Goal: Task Accomplishment & Management: Manage account settings

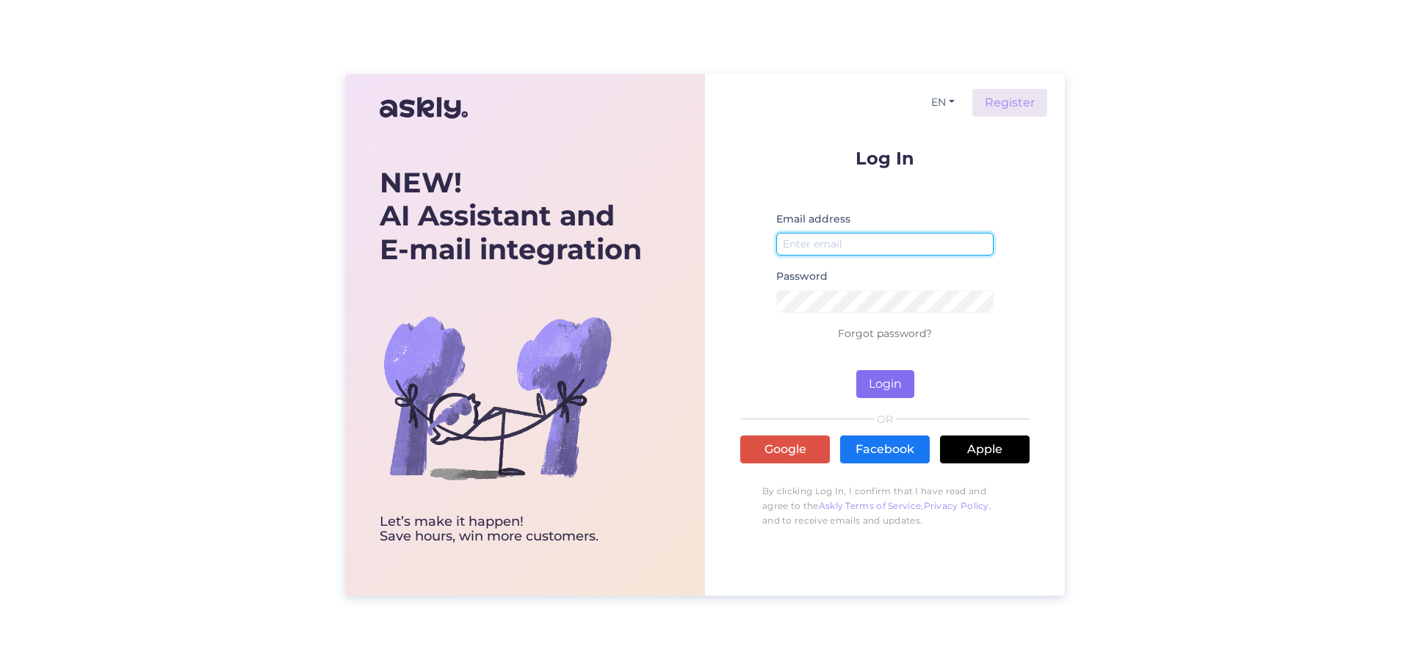
type input "[PERSON_NAME][EMAIL_ADDRESS][PERSON_NAME][DOMAIN_NAME]"
click at [891, 384] on button "Login" at bounding box center [885, 384] width 58 height 28
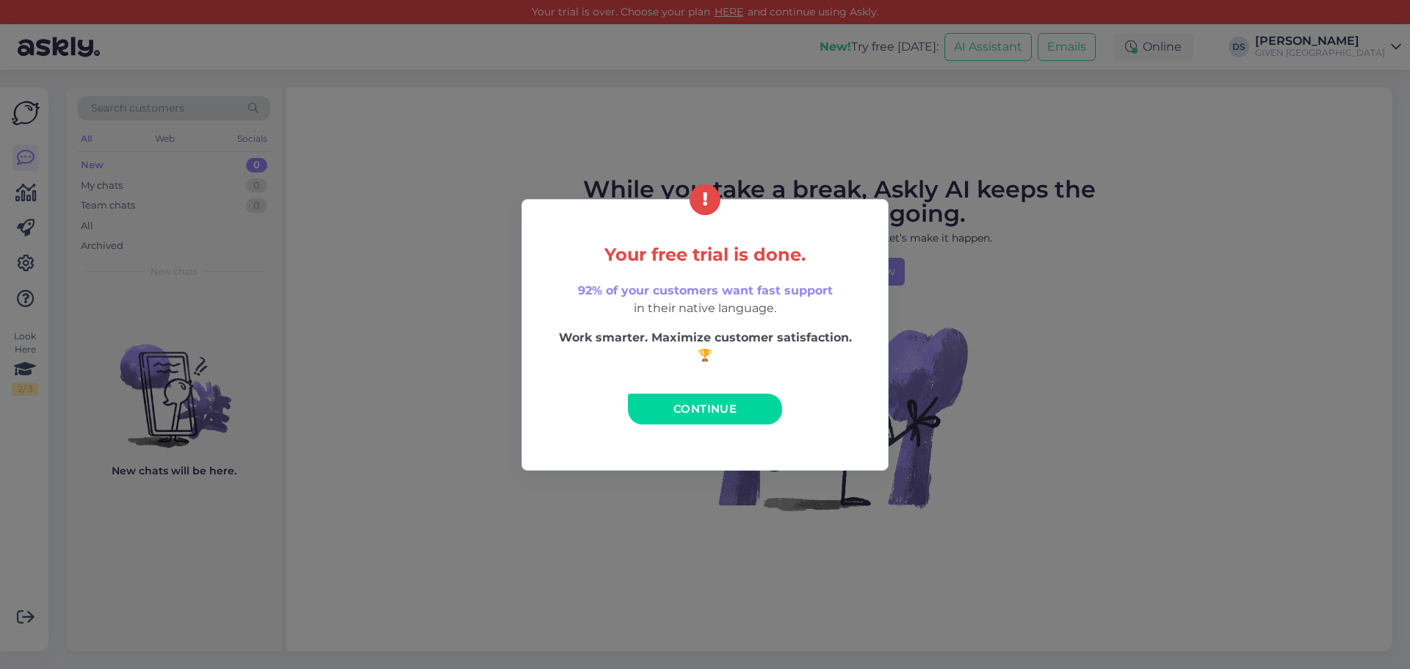
click at [712, 407] on span "Continue" at bounding box center [704, 409] width 63 height 14
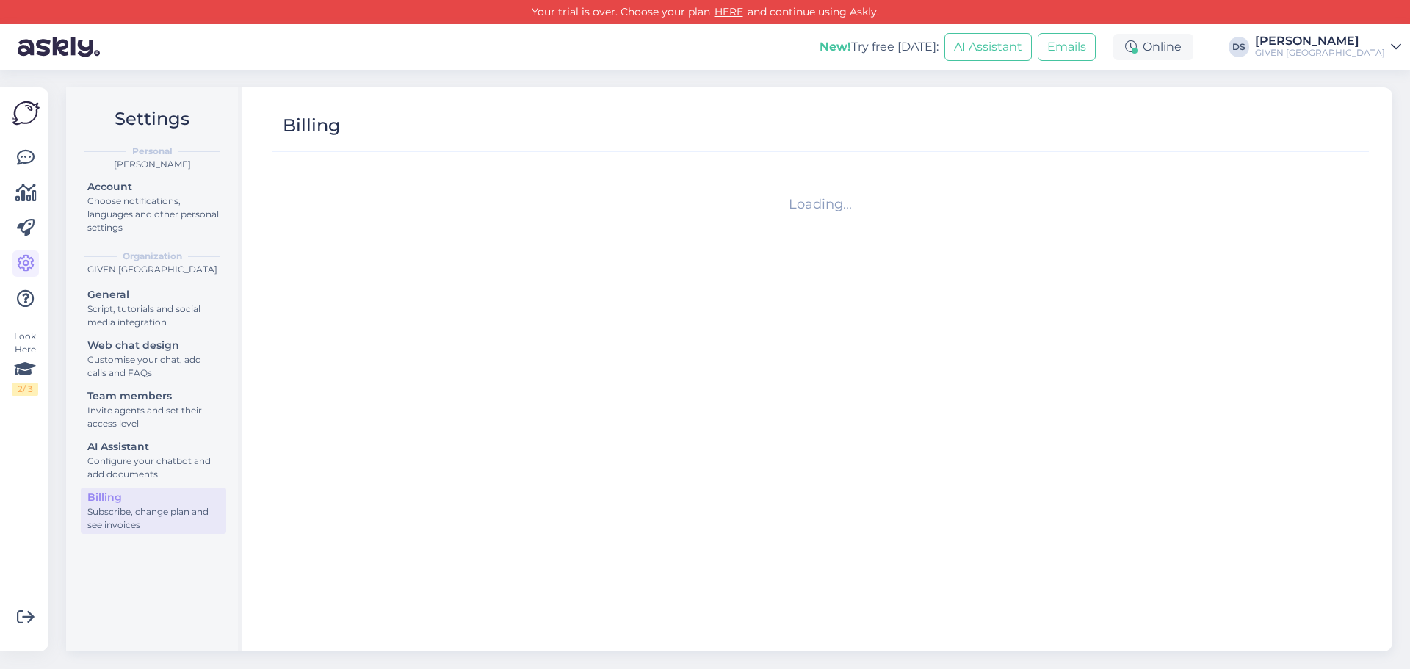
click at [1328, 44] on div "[PERSON_NAME]" at bounding box center [1320, 41] width 130 height 12
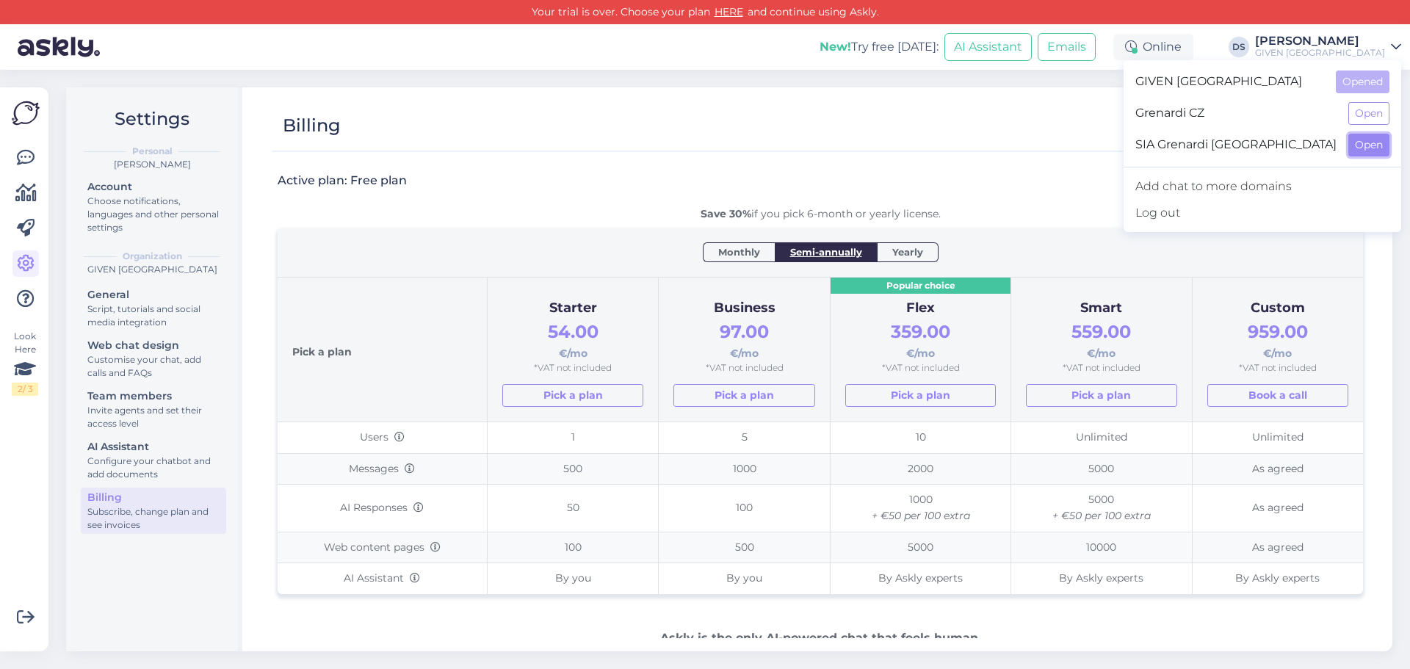
click at [1355, 144] on button "Open" at bounding box center [1368, 145] width 41 height 23
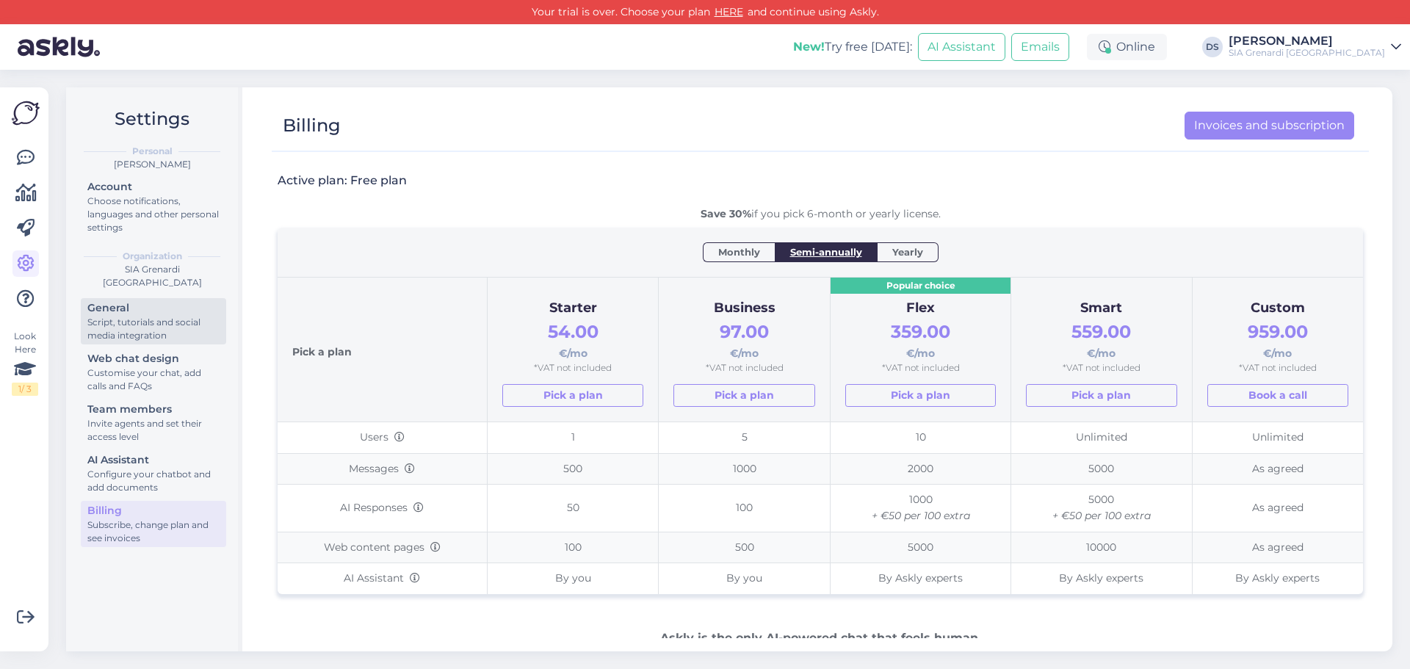
click at [134, 316] on div "Script, tutorials and social media integration" at bounding box center [153, 329] width 132 height 26
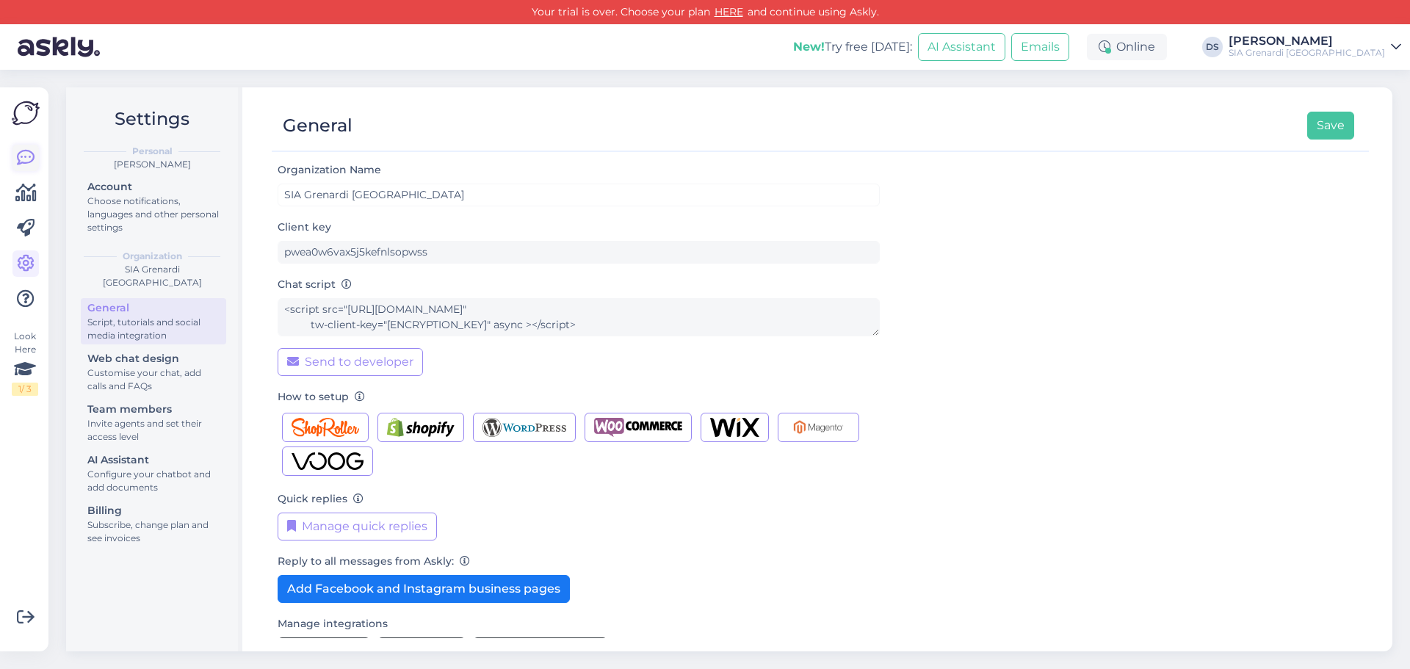
click at [18, 153] on icon at bounding box center [26, 158] width 18 height 18
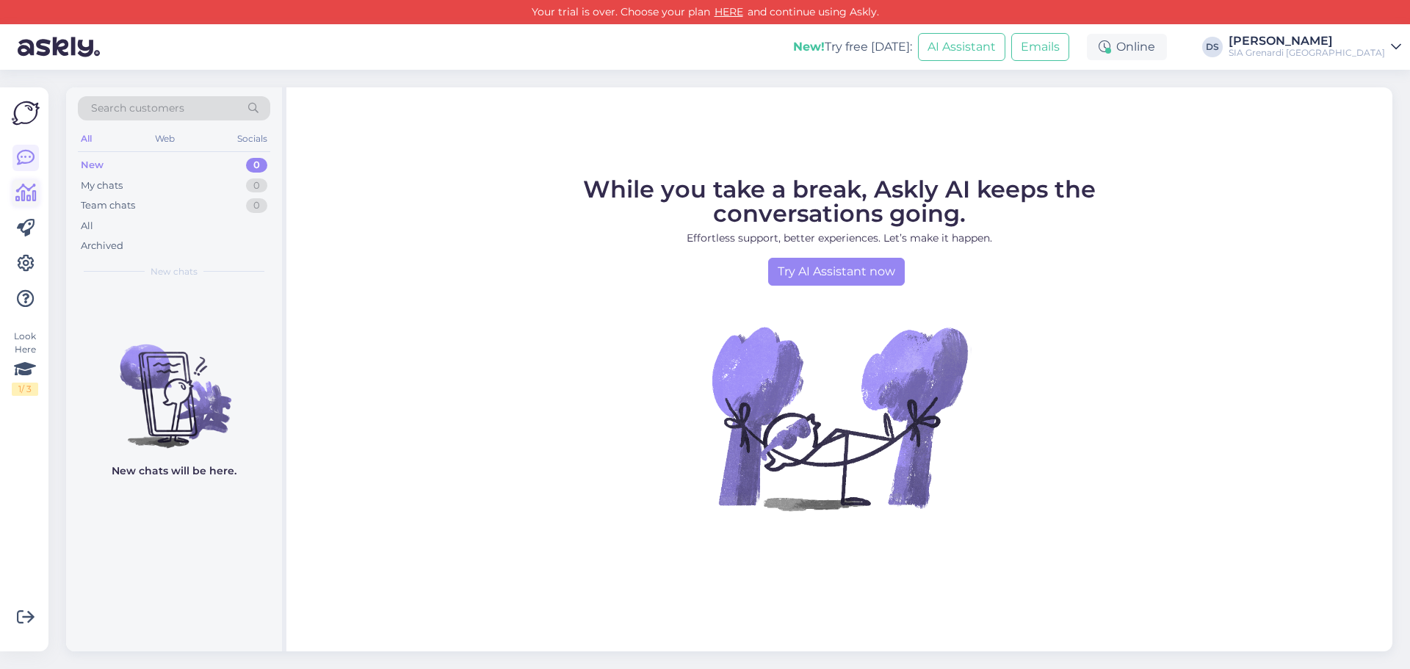
click at [21, 195] on icon at bounding box center [25, 193] width 21 height 18
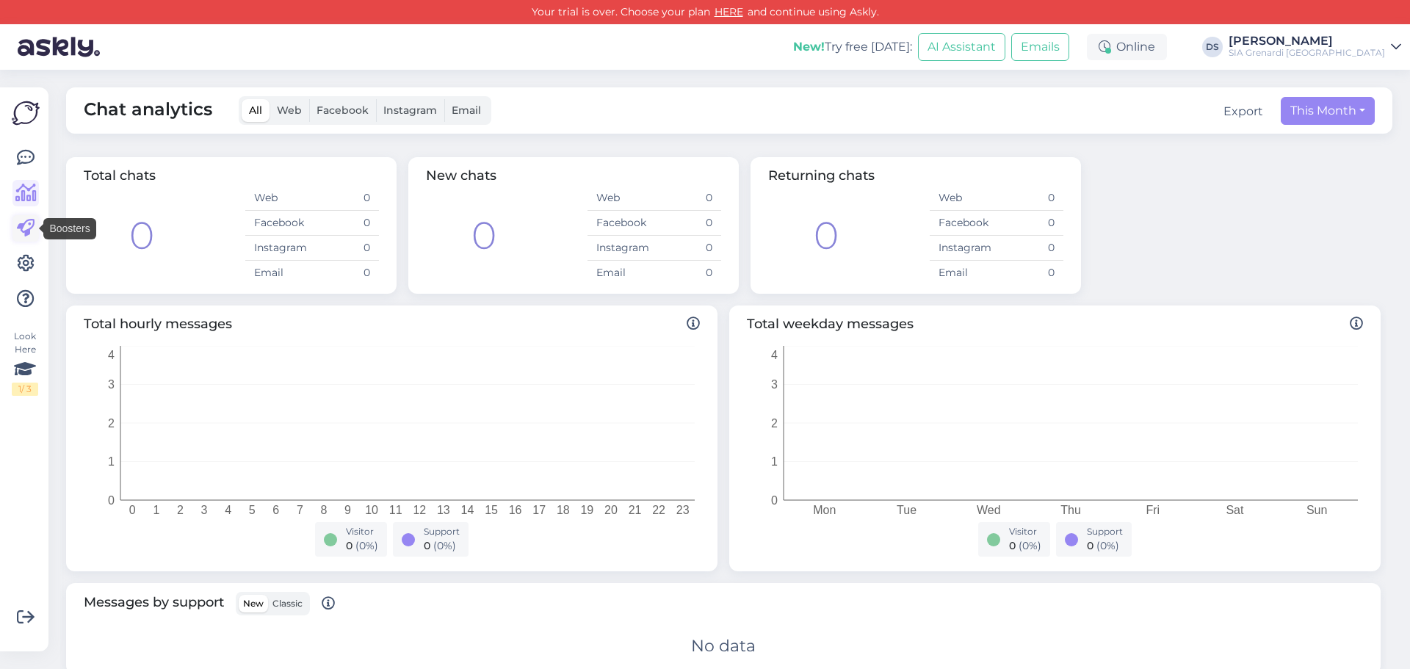
click at [24, 225] on icon at bounding box center [26, 229] width 18 height 18
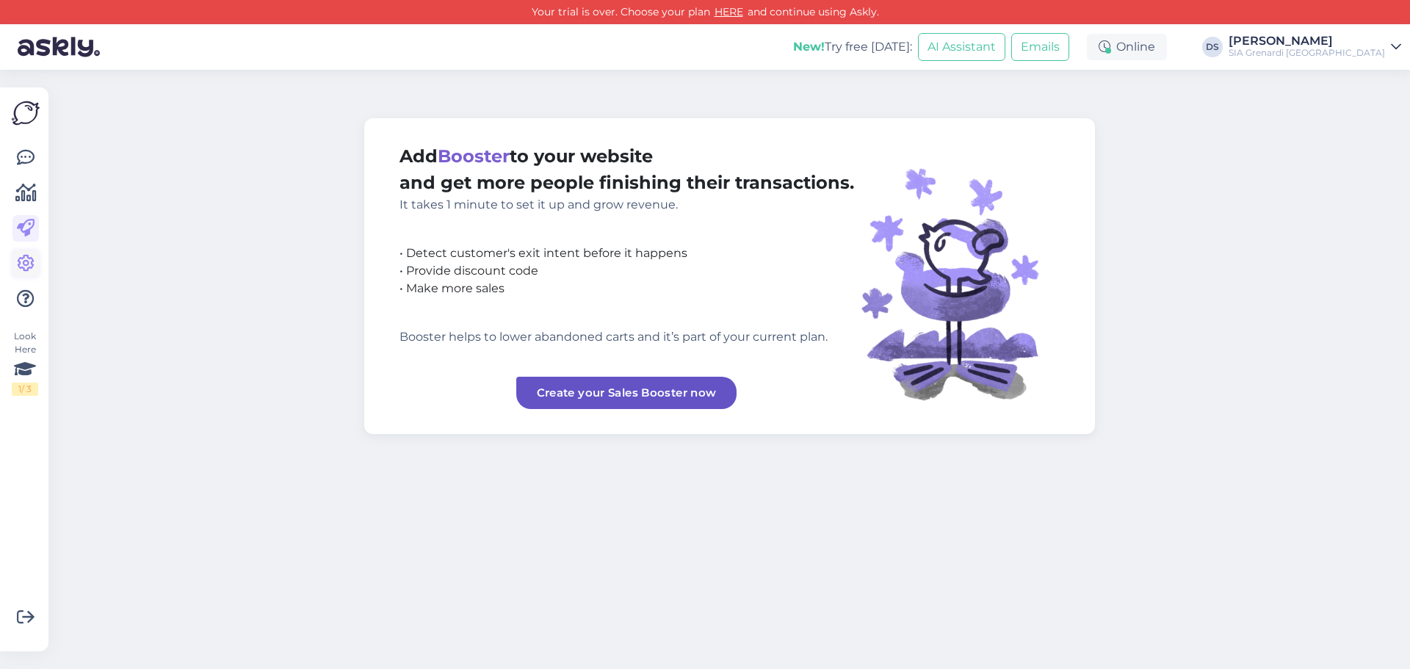
click at [26, 266] on icon at bounding box center [26, 264] width 18 height 18
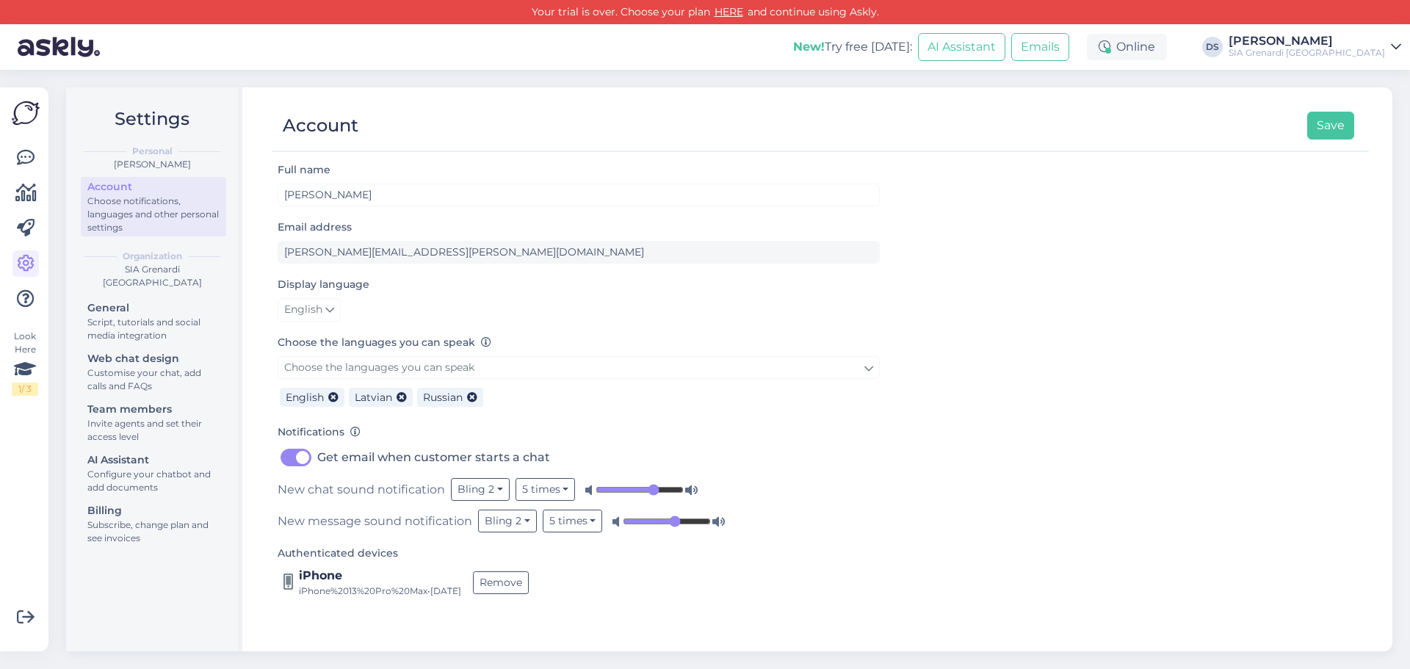
click at [1341, 49] on div "SIA Grenardi [GEOGRAPHIC_DATA]" at bounding box center [1306, 53] width 156 height 12
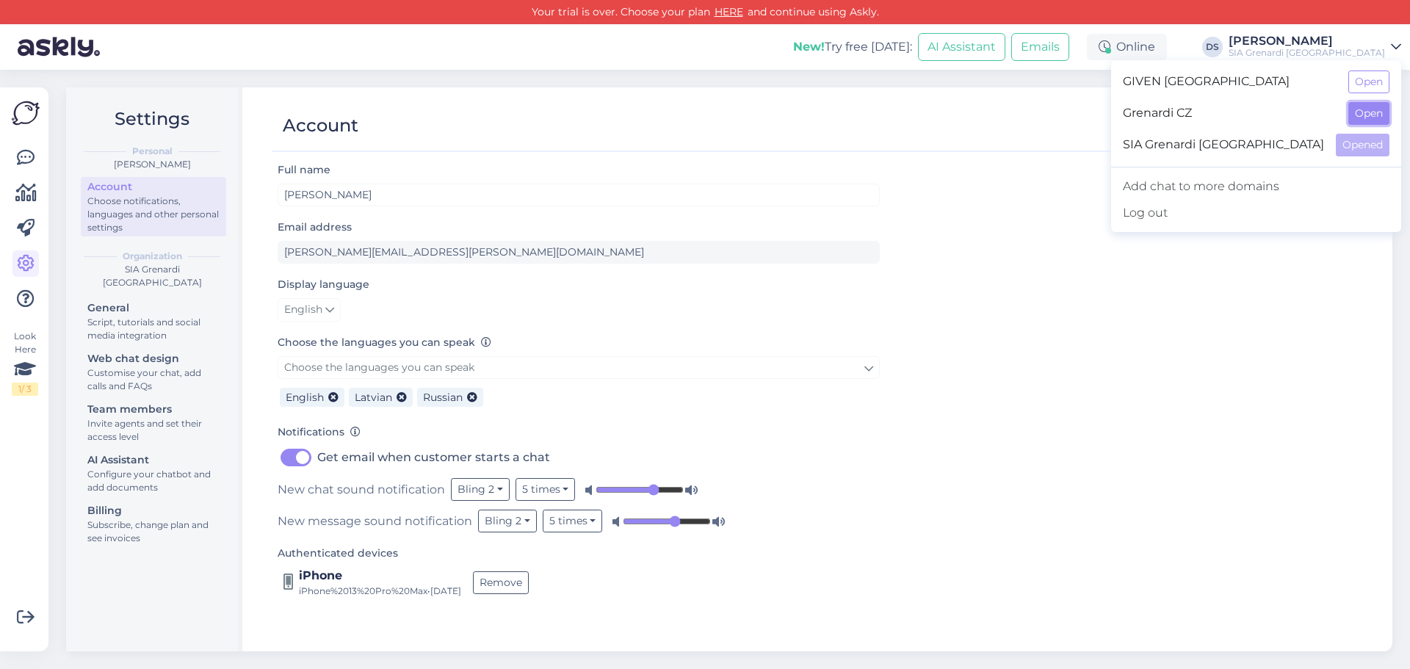
click at [1367, 112] on button "Open" at bounding box center [1368, 113] width 41 height 23
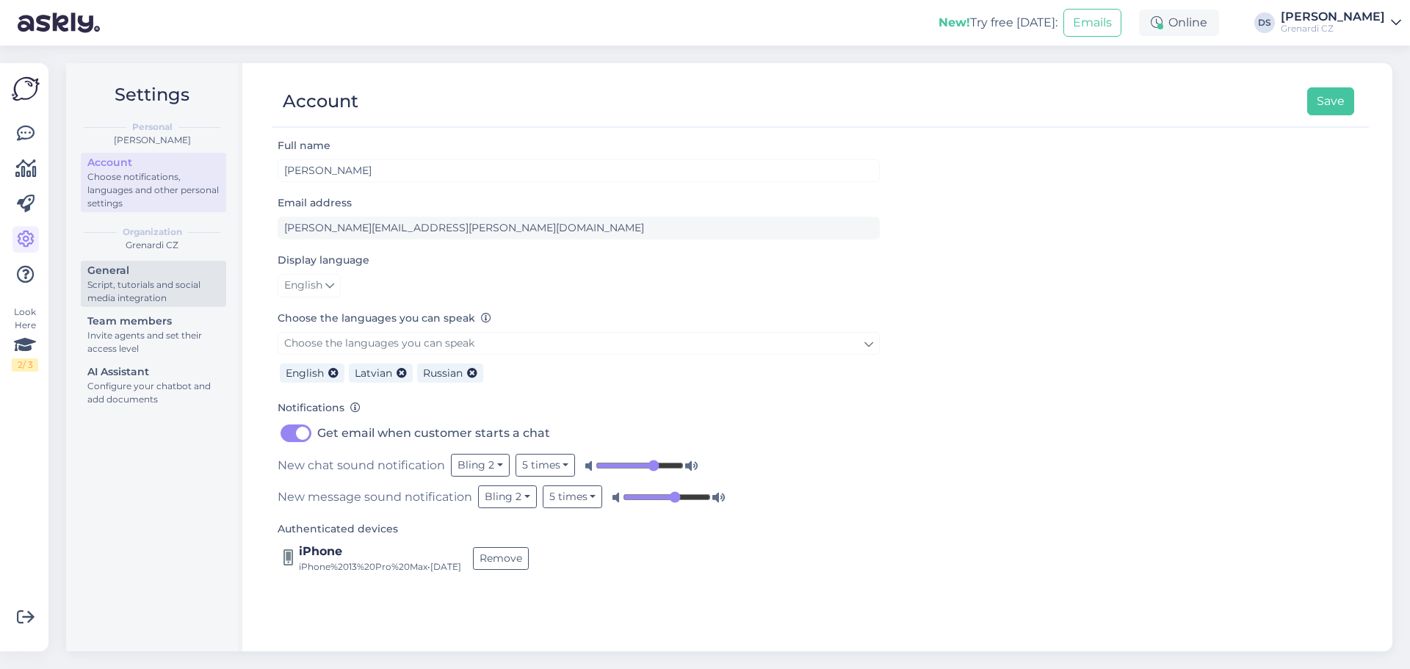
click at [156, 280] on div "Script, tutorials and social media integration" at bounding box center [153, 291] width 132 height 26
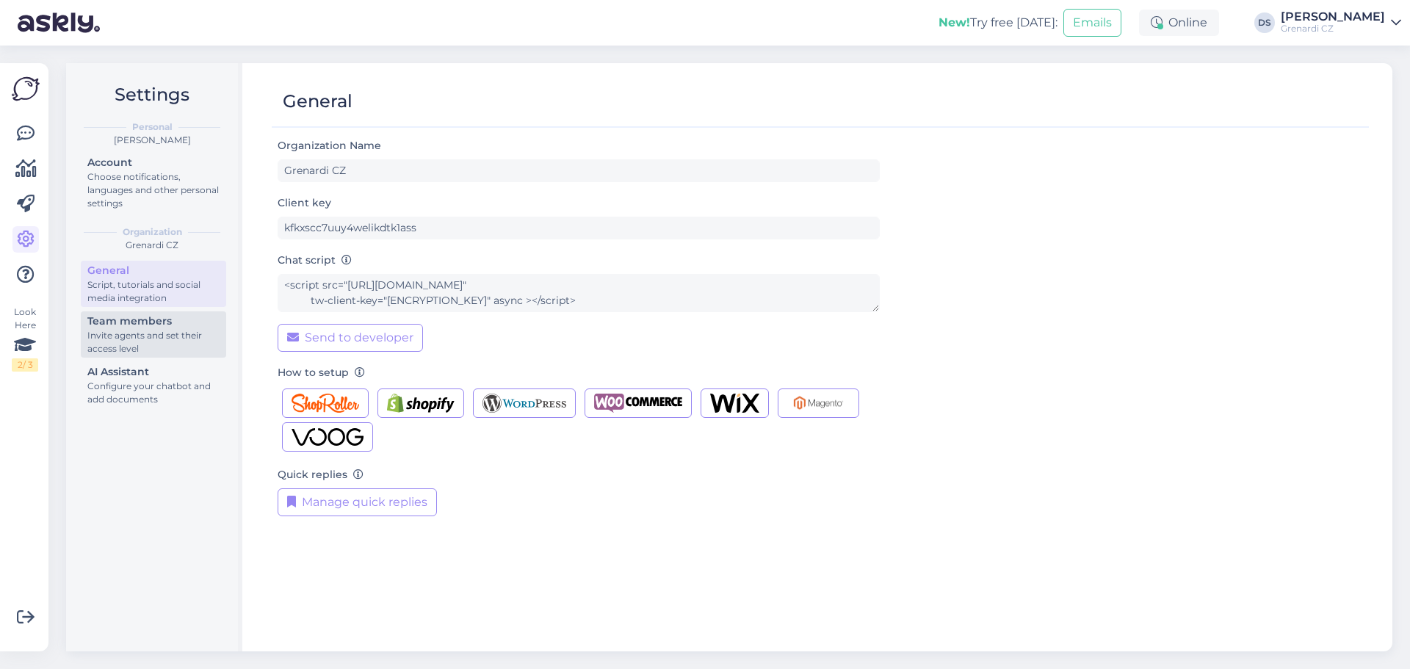
click at [158, 328] on div "Team members" at bounding box center [153, 320] width 132 height 15
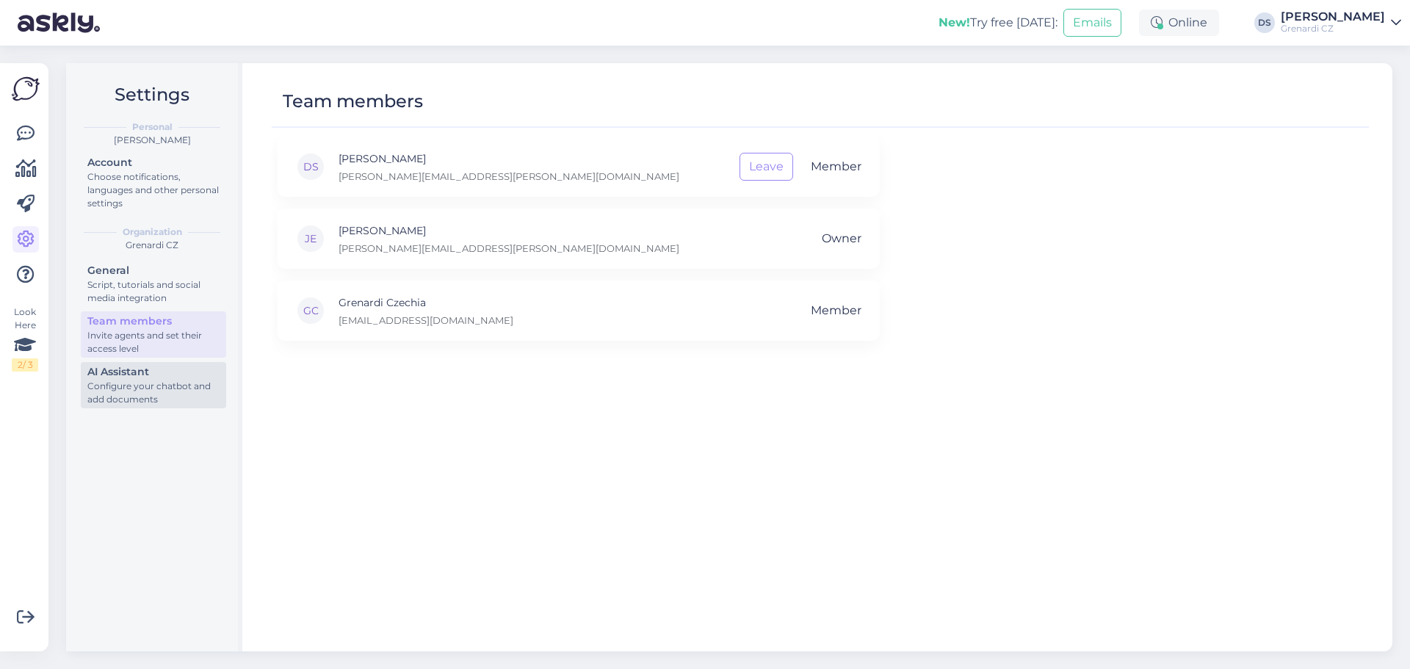
click at [154, 377] on div "AI Assistant" at bounding box center [153, 371] width 132 height 15
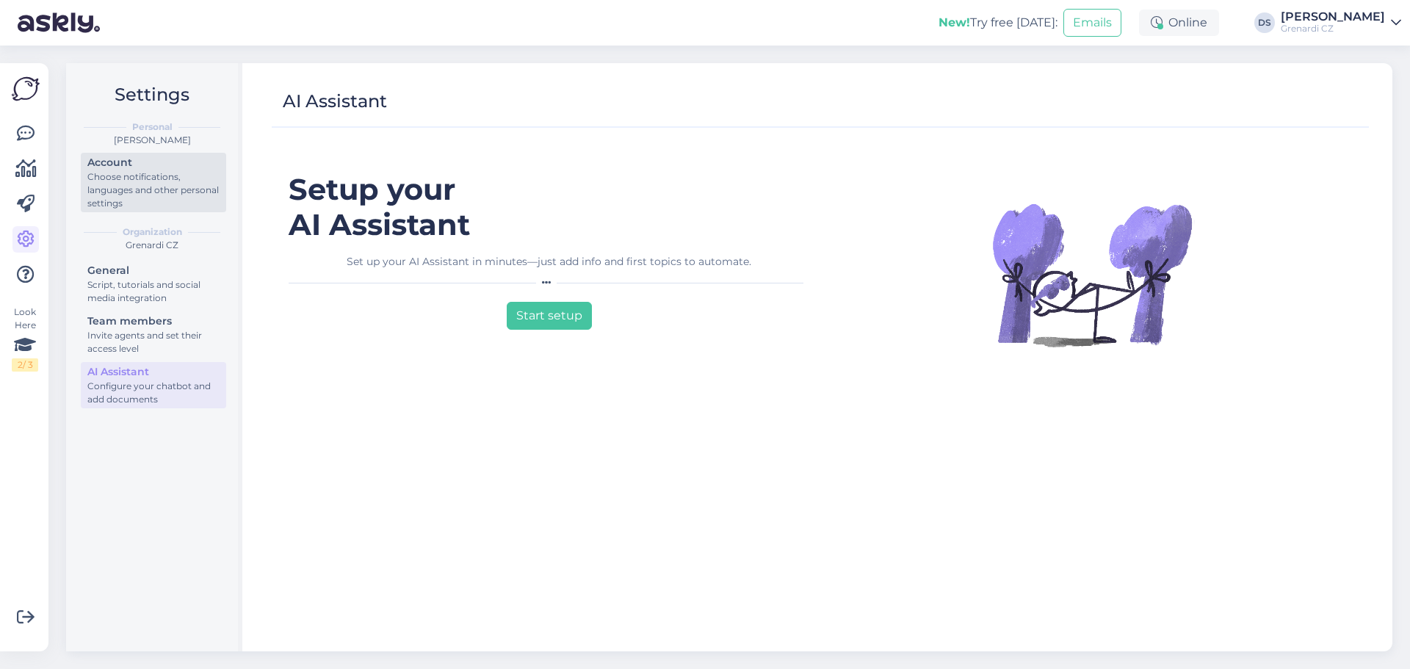
click at [125, 166] on div "Account" at bounding box center [153, 162] width 132 height 15
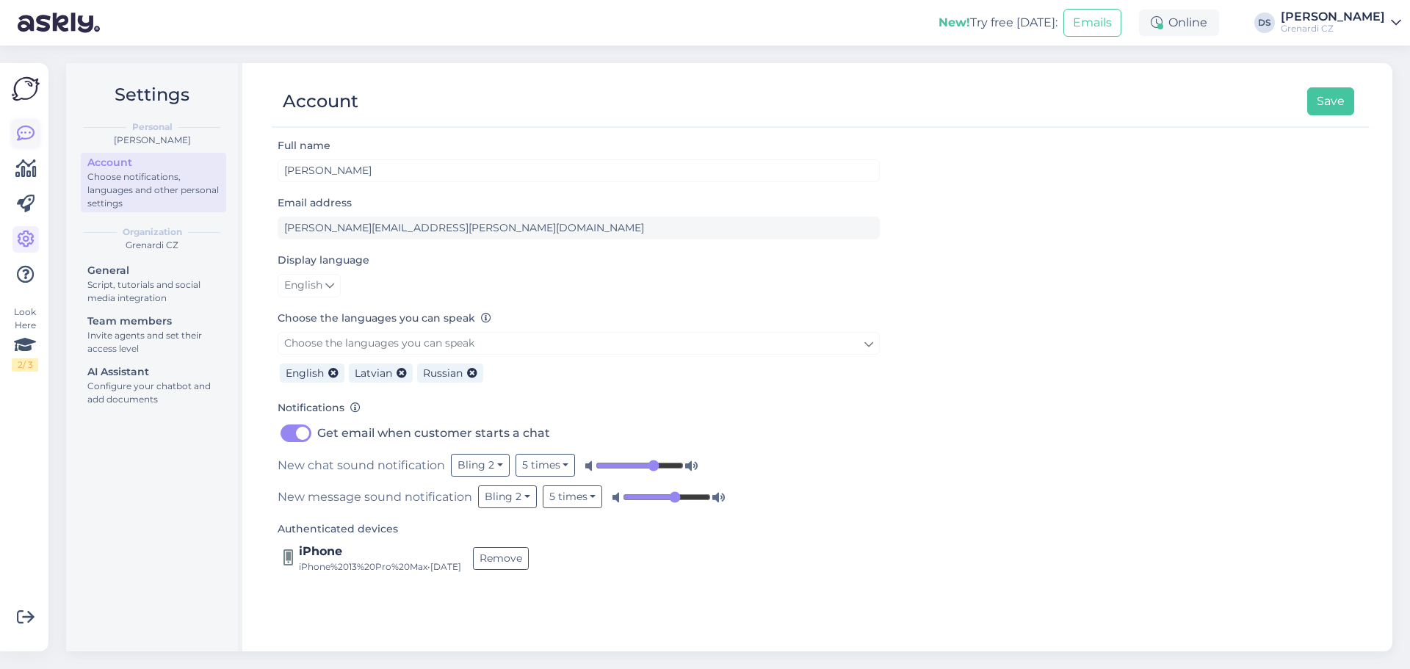
click at [24, 131] on icon at bounding box center [26, 134] width 18 height 18
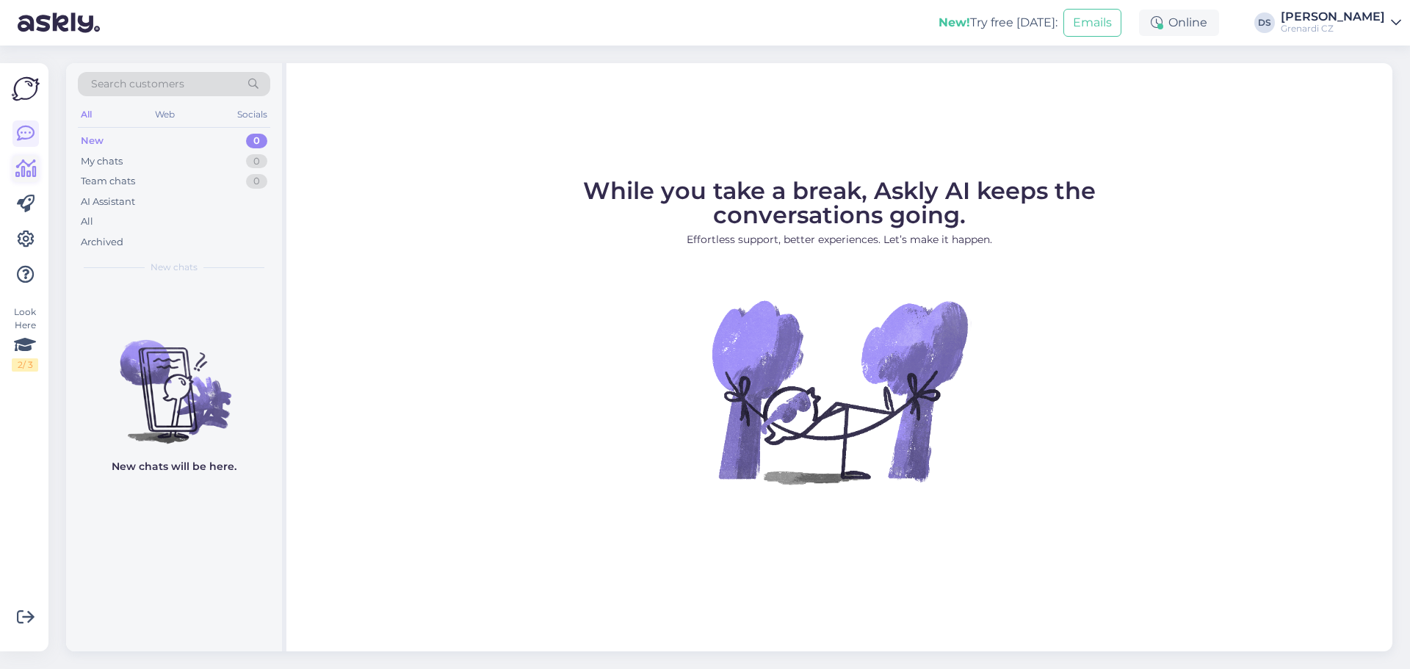
click at [23, 160] on icon at bounding box center [25, 169] width 21 height 18
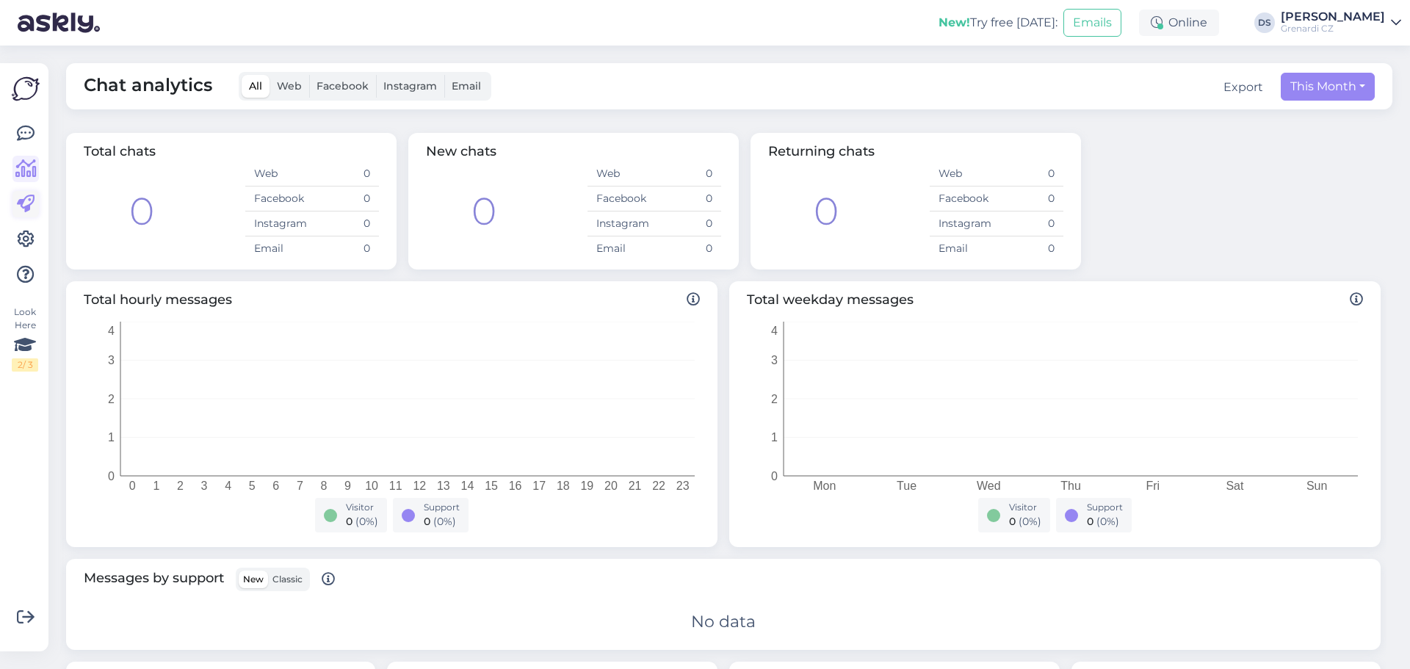
click at [26, 200] on icon at bounding box center [26, 204] width 18 height 18
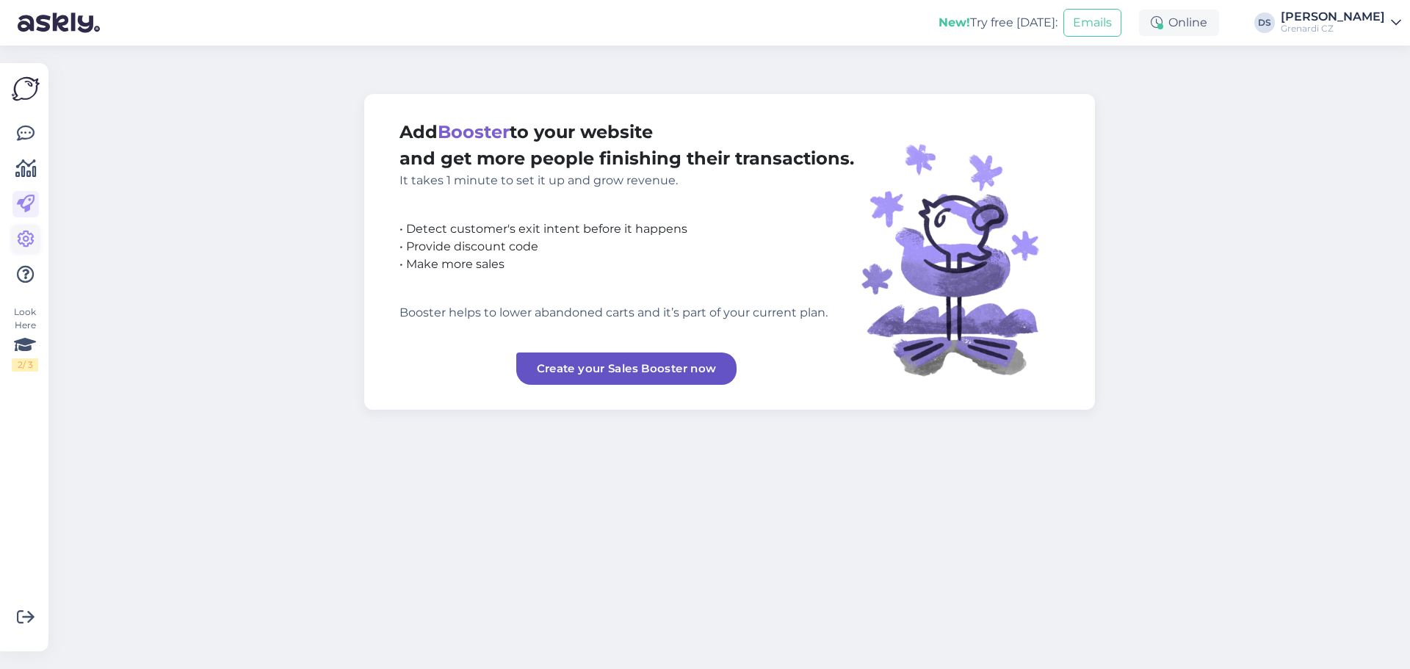
click at [27, 238] on icon at bounding box center [26, 240] width 18 height 18
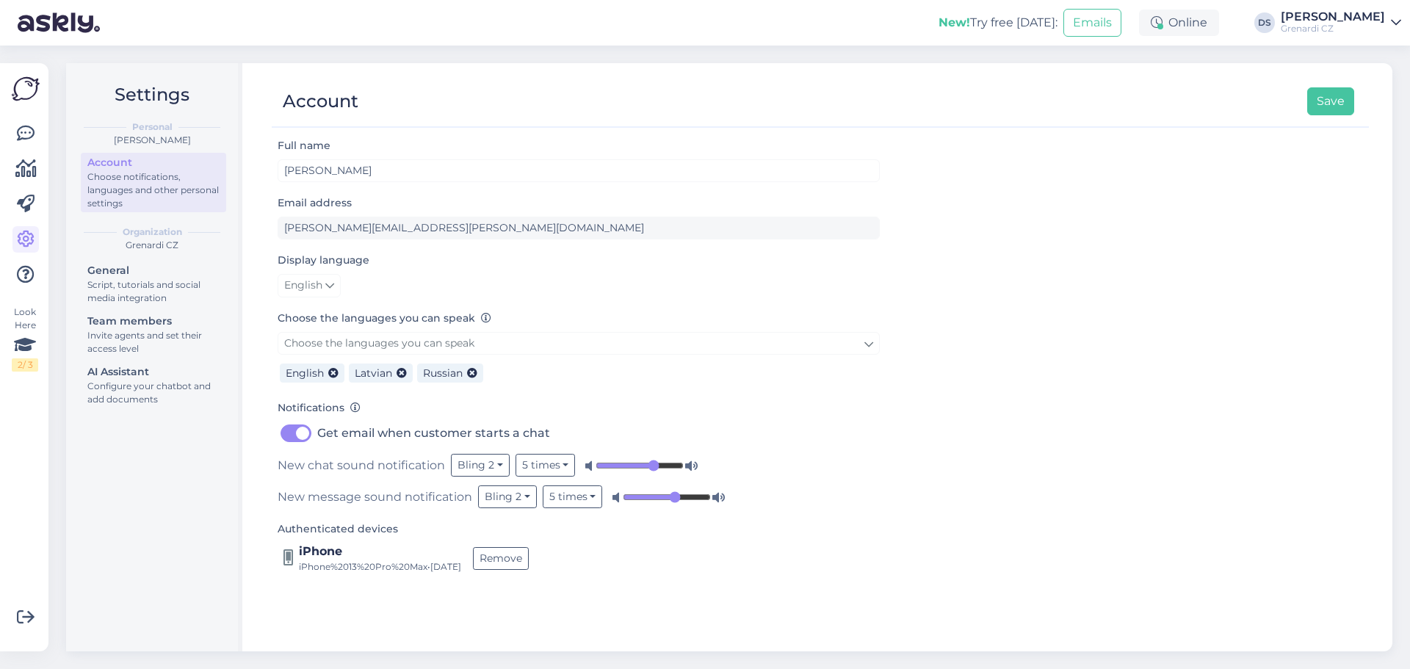
click at [27, 87] on img at bounding box center [26, 89] width 28 height 28
click at [1353, 24] on div "Grenardi CZ" at bounding box center [1332, 29] width 104 height 12
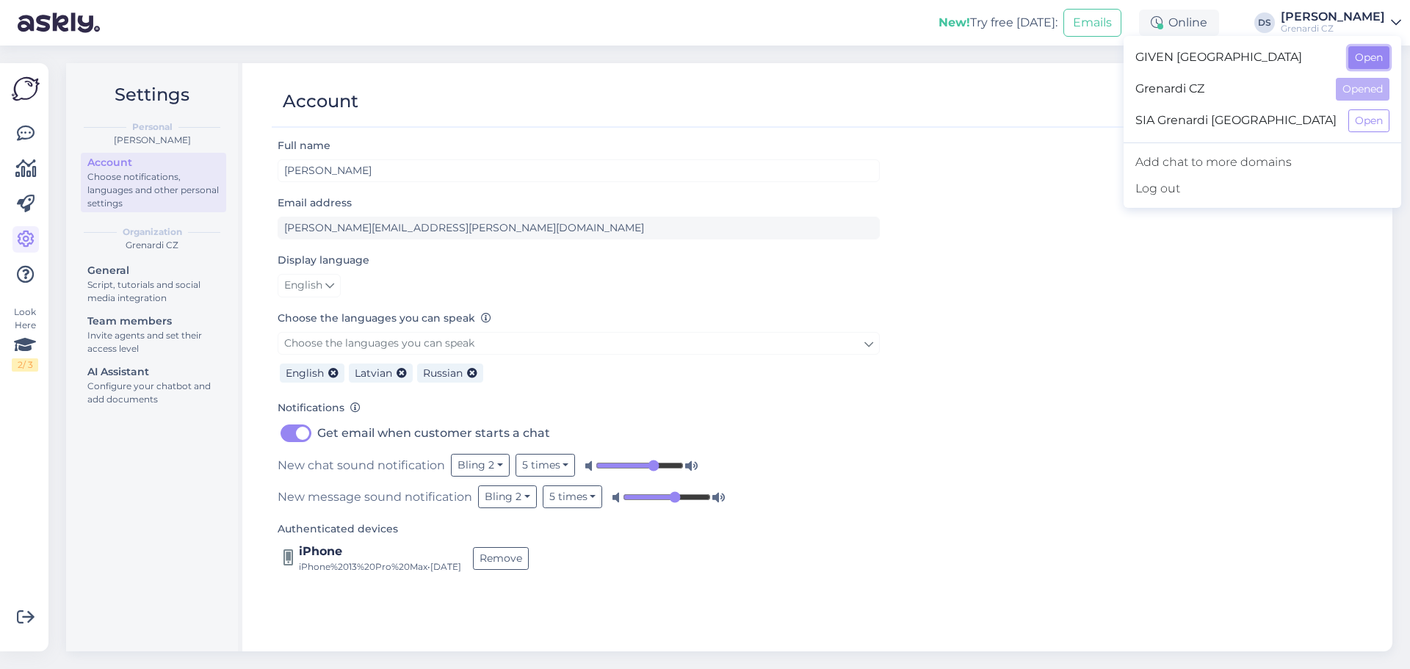
click at [1366, 54] on button "Open" at bounding box center [1368, 57] width 41 height 23
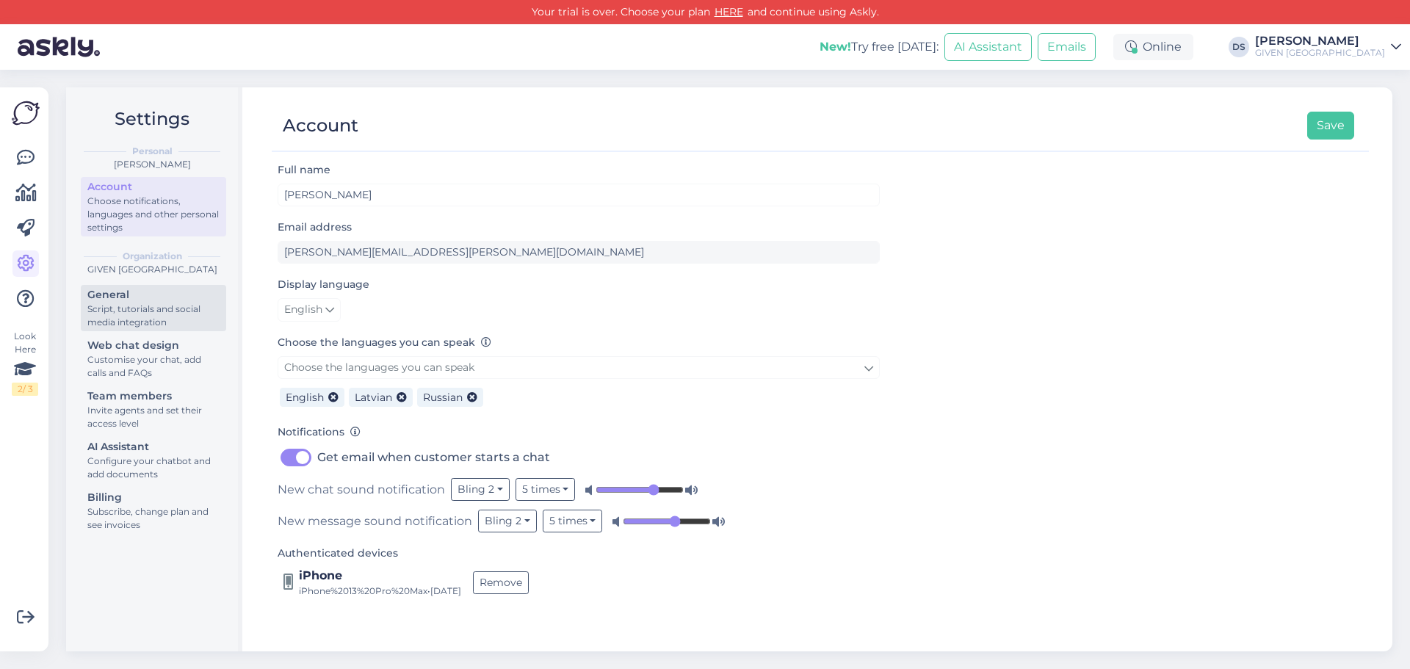
click at [137, 308] on div "Script, tutorials and social media integration" at bounding box center [153, 315] width 132 height 26
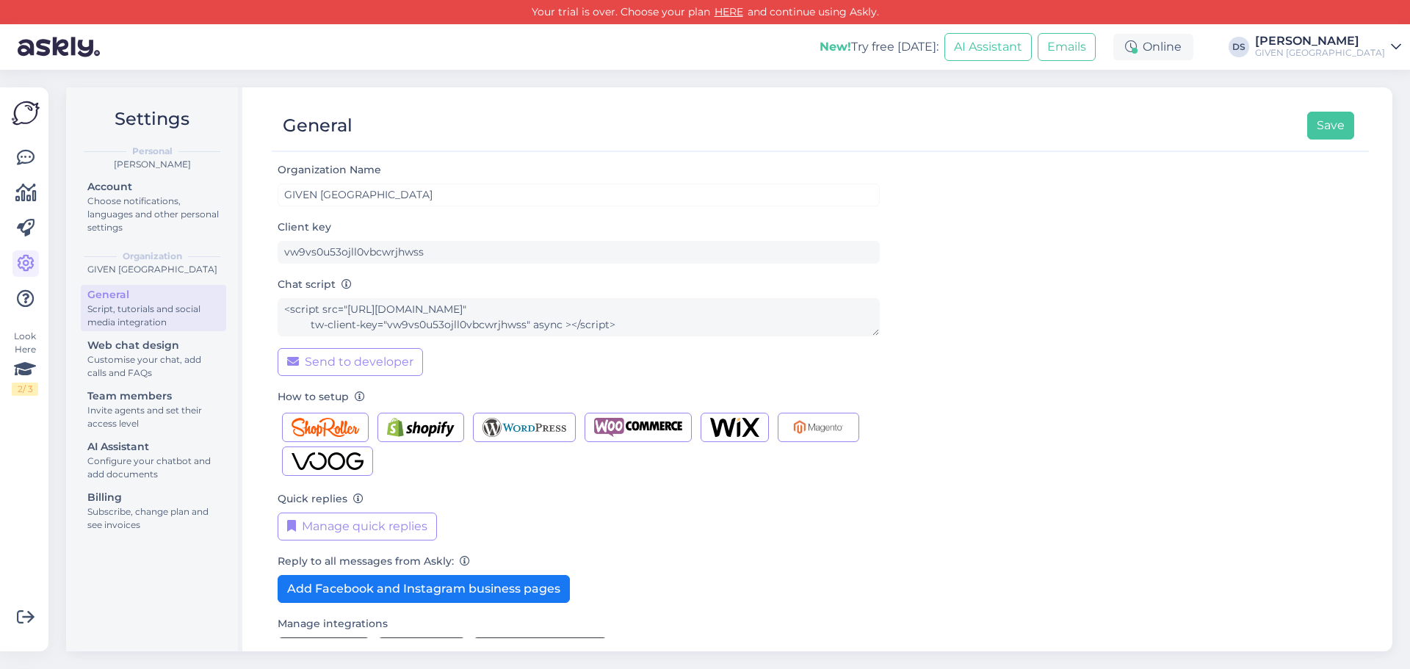
scroll to position [39, 0]
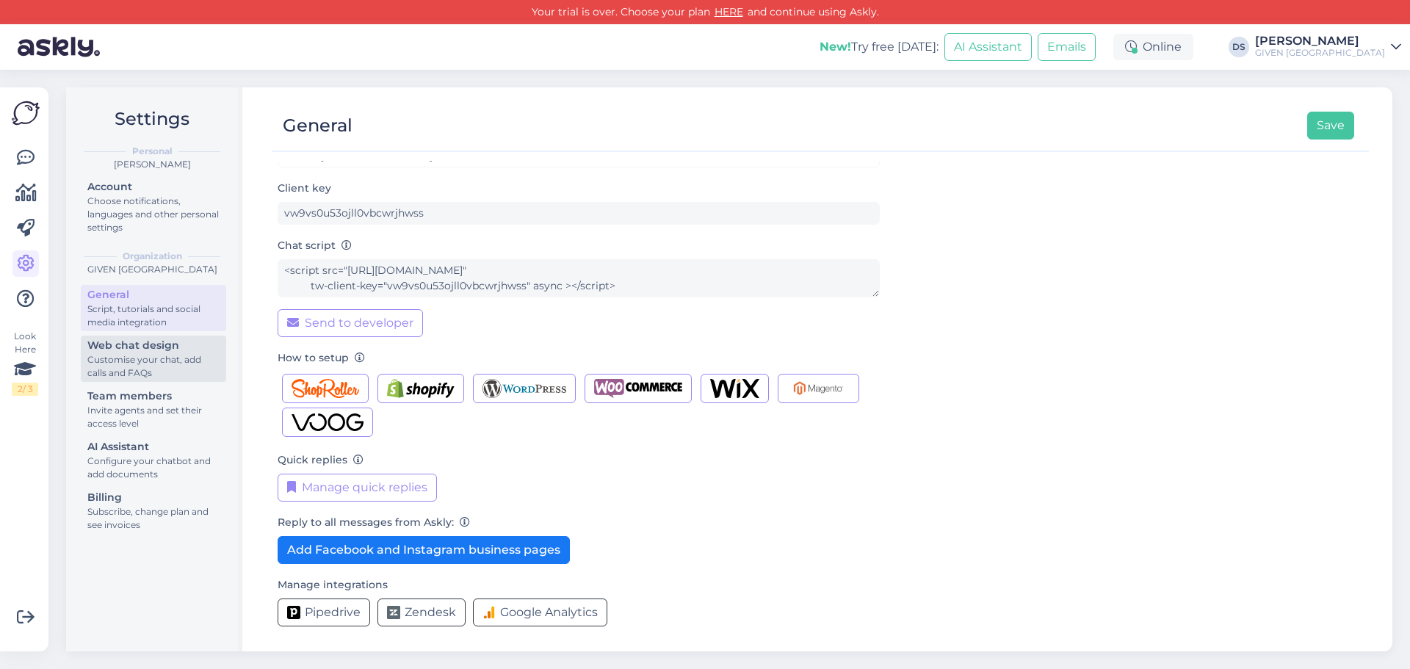
click at [151, 360] on div "Customise your chat, add calls and FAQs" at bounding box center [153, 366] width 132 height 26
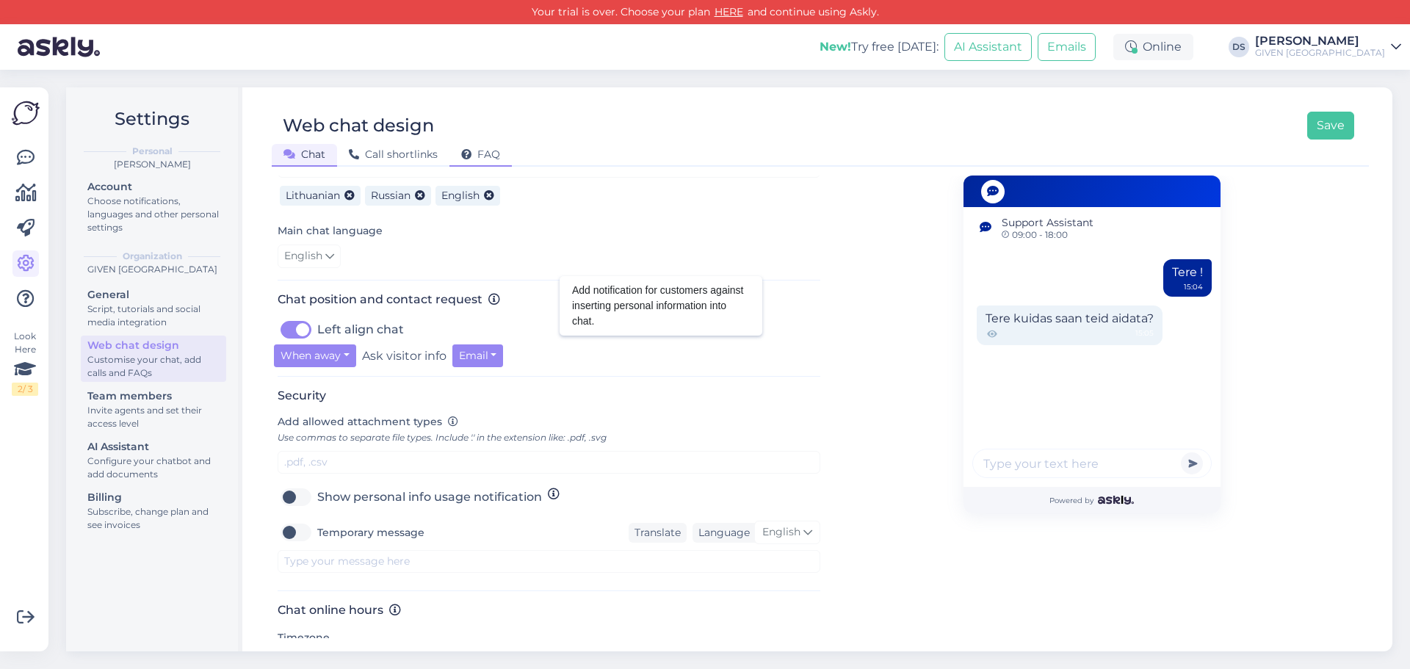
scroll to position [171, 0]
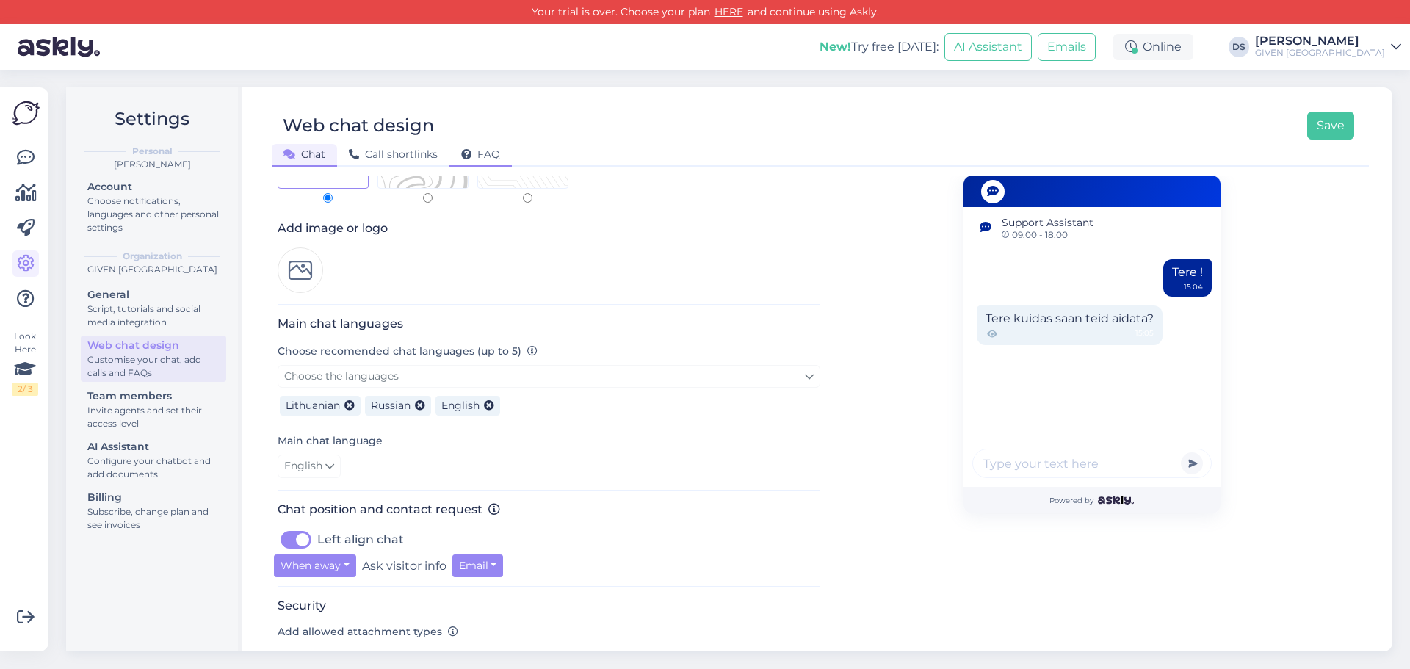
click at [485, 153] on span "FAQ" at bounding box center [480, 154] width 39 height 13
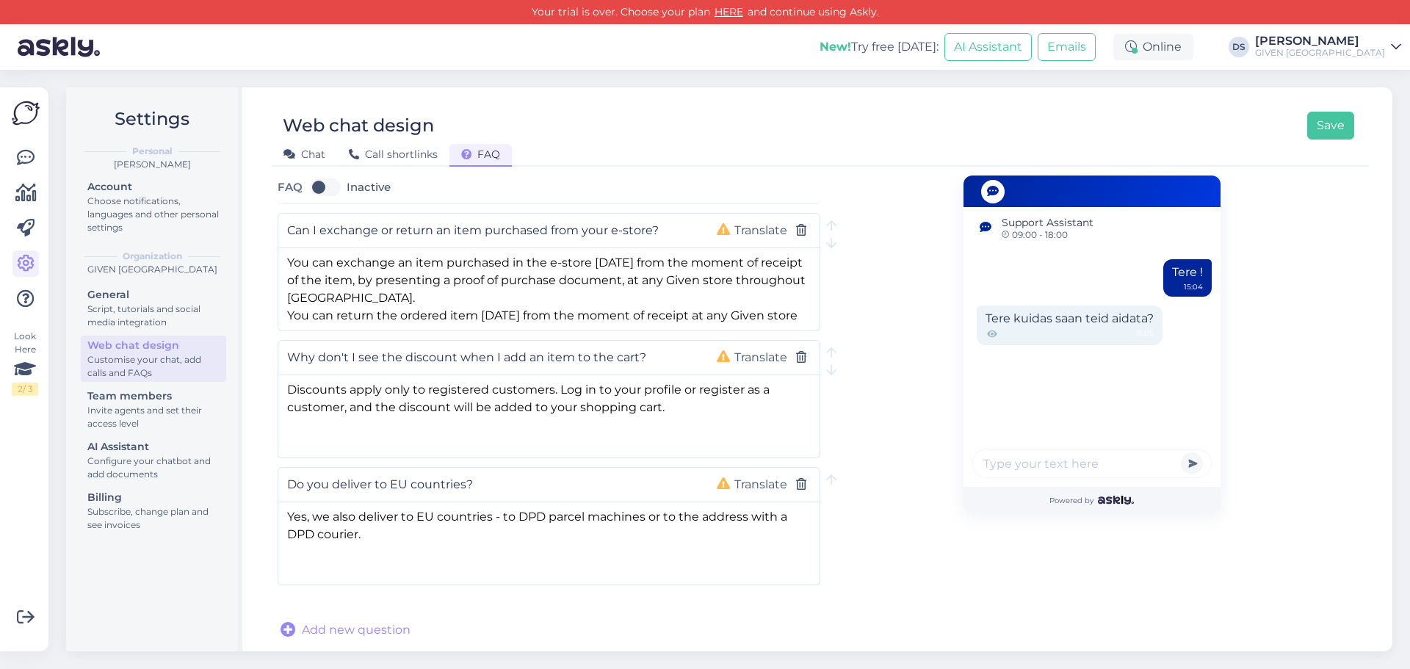
scroll to position [1032, 0]
click at [1346, 44] on div "[PERSON_NAME]" at bounding box center [1320, 41] width 130 height 12
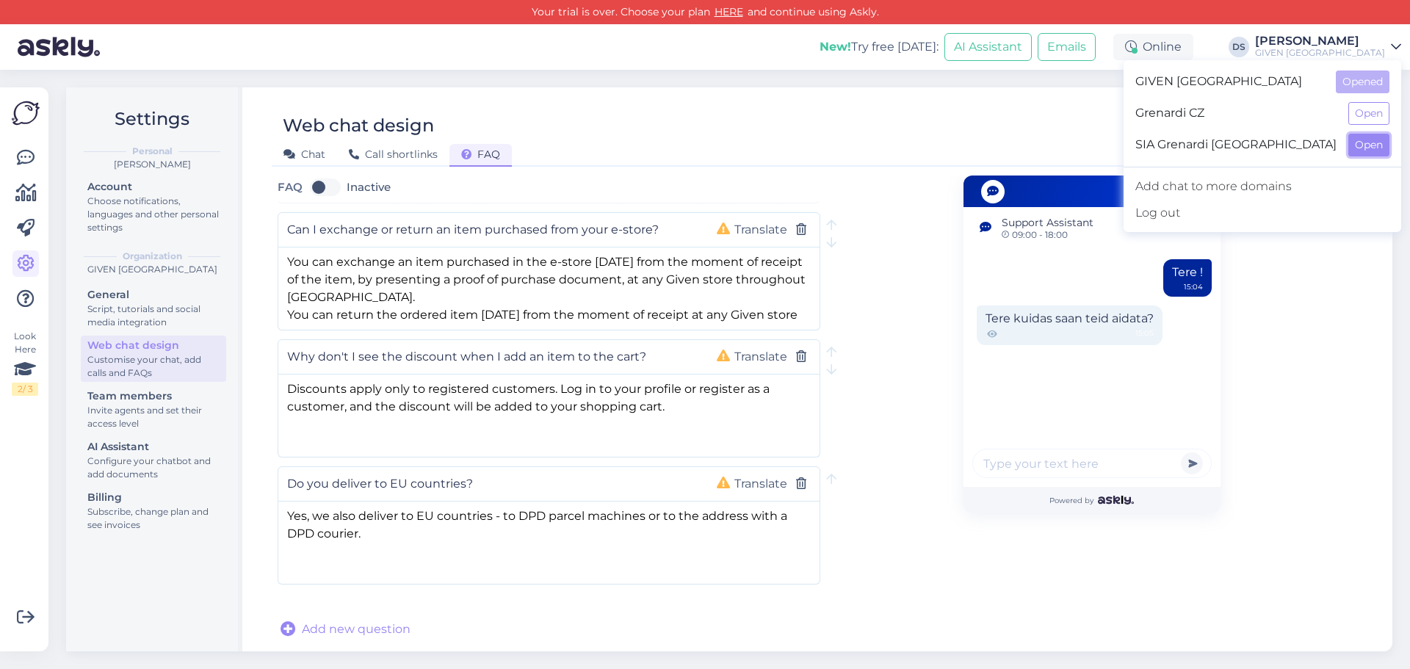
click at [1374, 147] on button "Open" at bounding box center [1368, 145] width 41 height 23
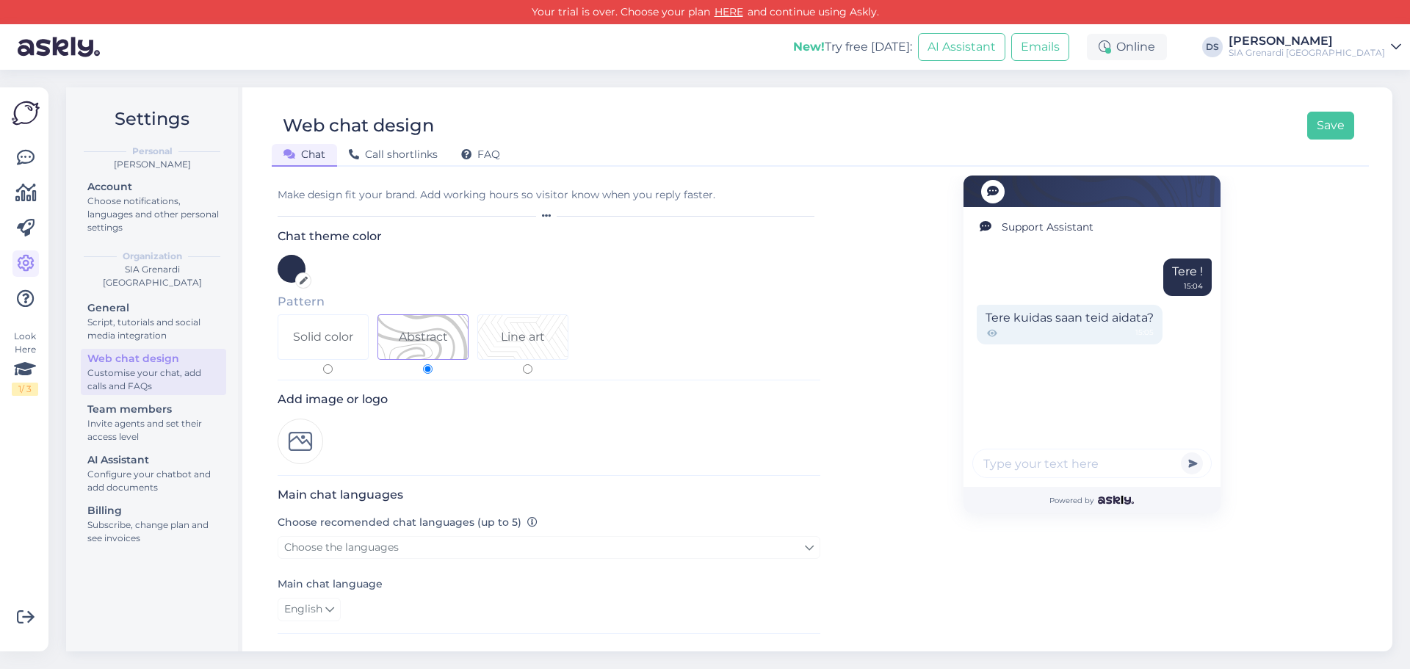
scroll to position [73, 0]
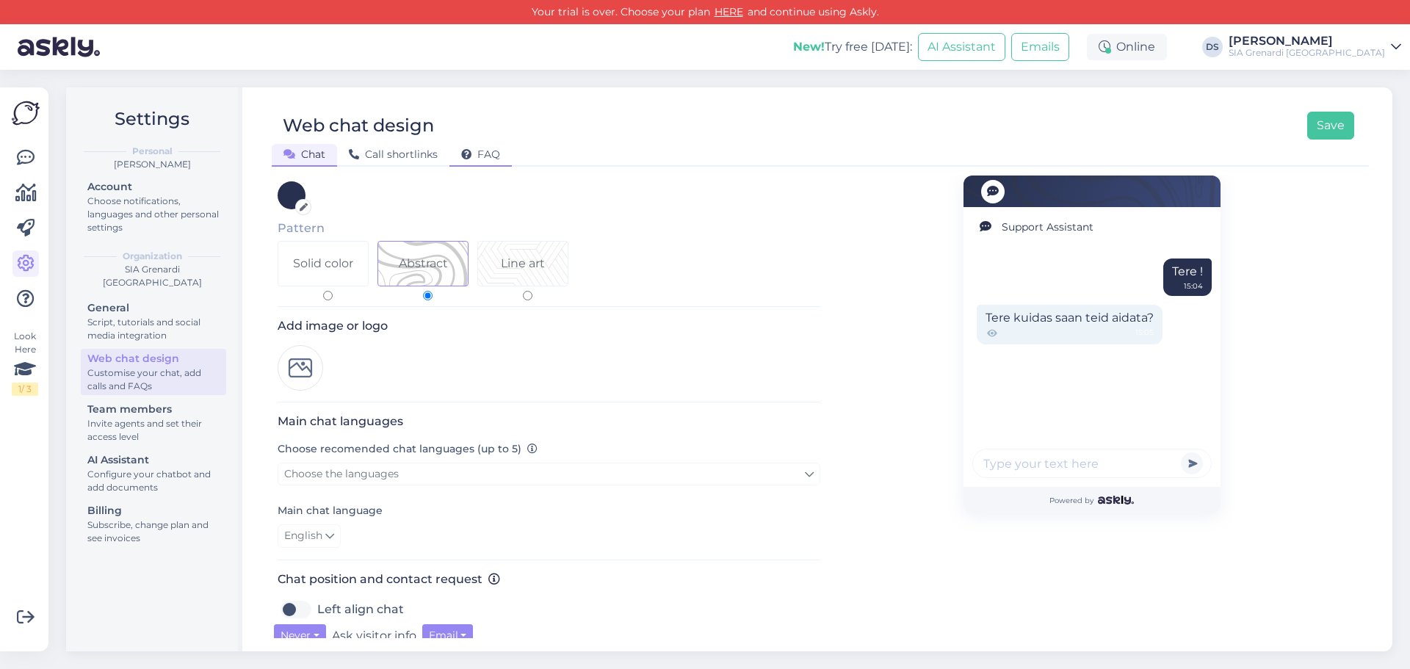
click at [480, 153] on span "FAQ" at bounding box center [480, 154] width 39 height 13
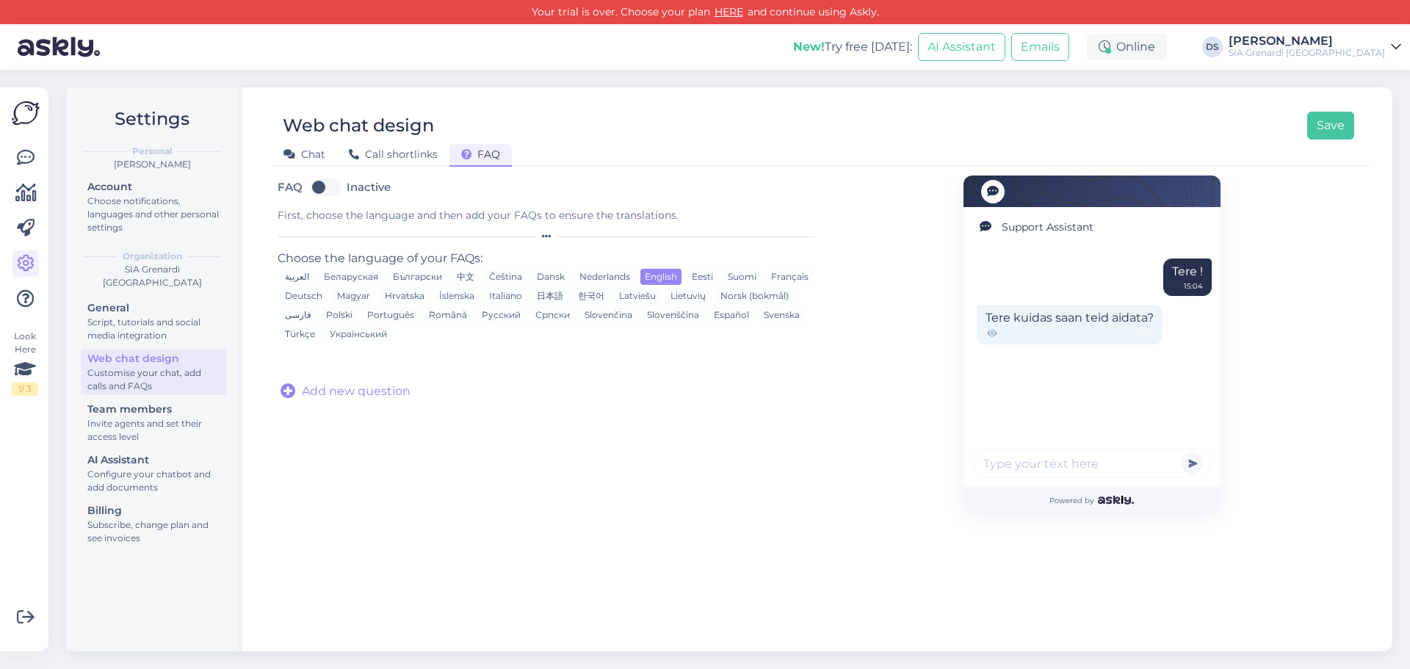
scroll to position [0, 0]
click at [347, 186] on label "Inactive" at bounding box center [369, 186] width 44 height 23
click at [330, 186] on input "Inactive" at bounding box center [325, 186] width 37 height 23
checkbox input "true"
click at [627, 143] on div "Chat Call shortlinks FAQ" at bounding box center [813, 152] width 1082 height 26
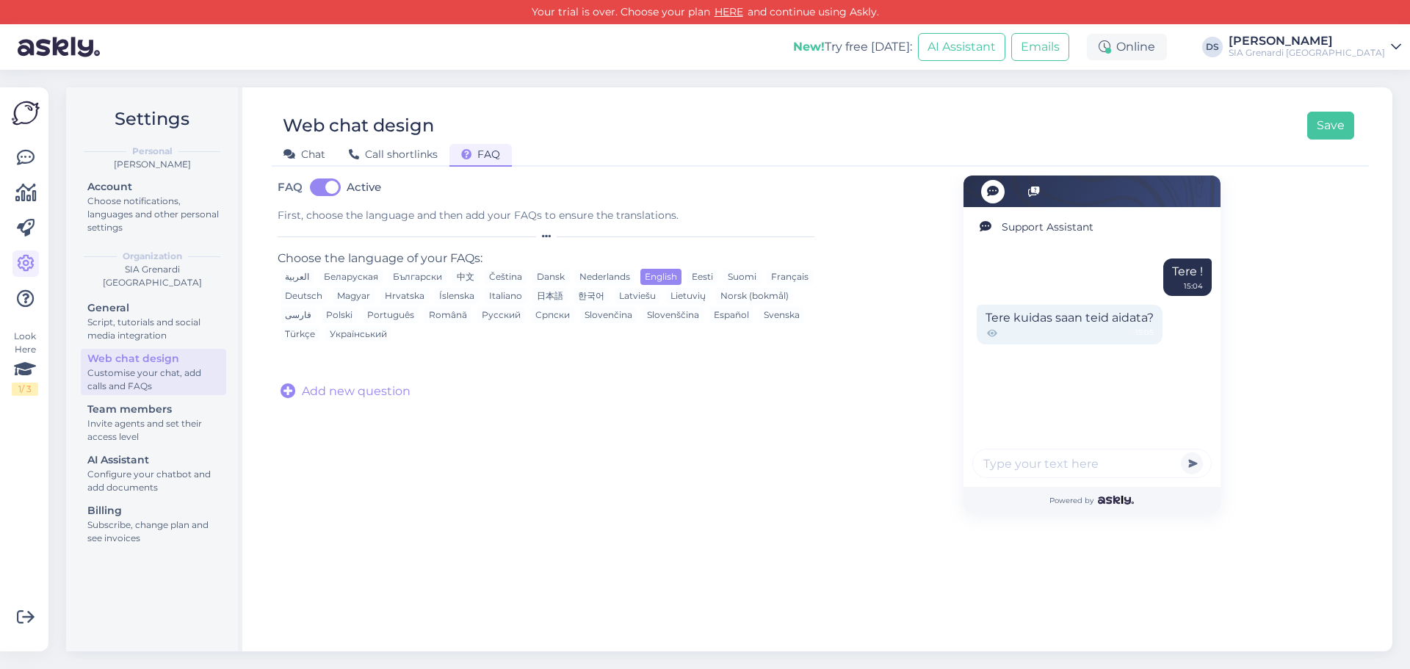
click at [1337, 44] on div "[PERSON_NAME]" at bounding box center [1306, 41] width 156 height 12
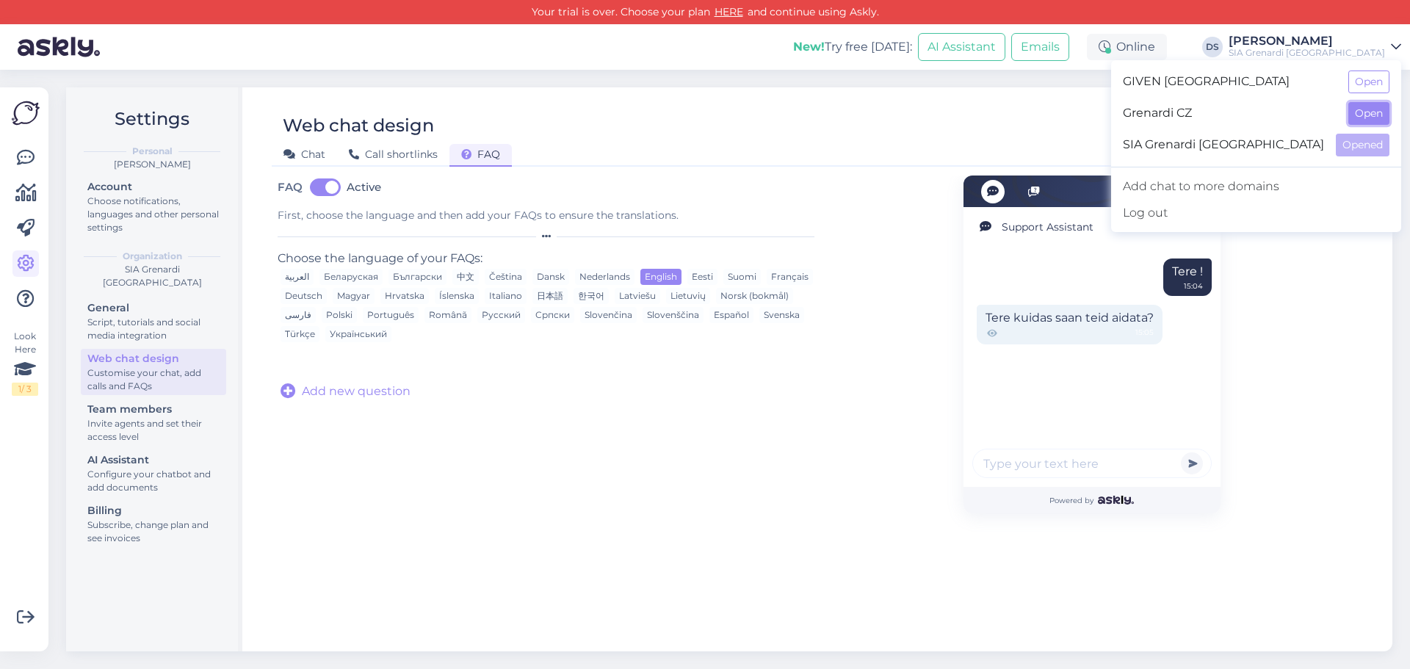
click at [1363, 106] on button "Open" at bounding box center [1368, 113] width 41 height 23
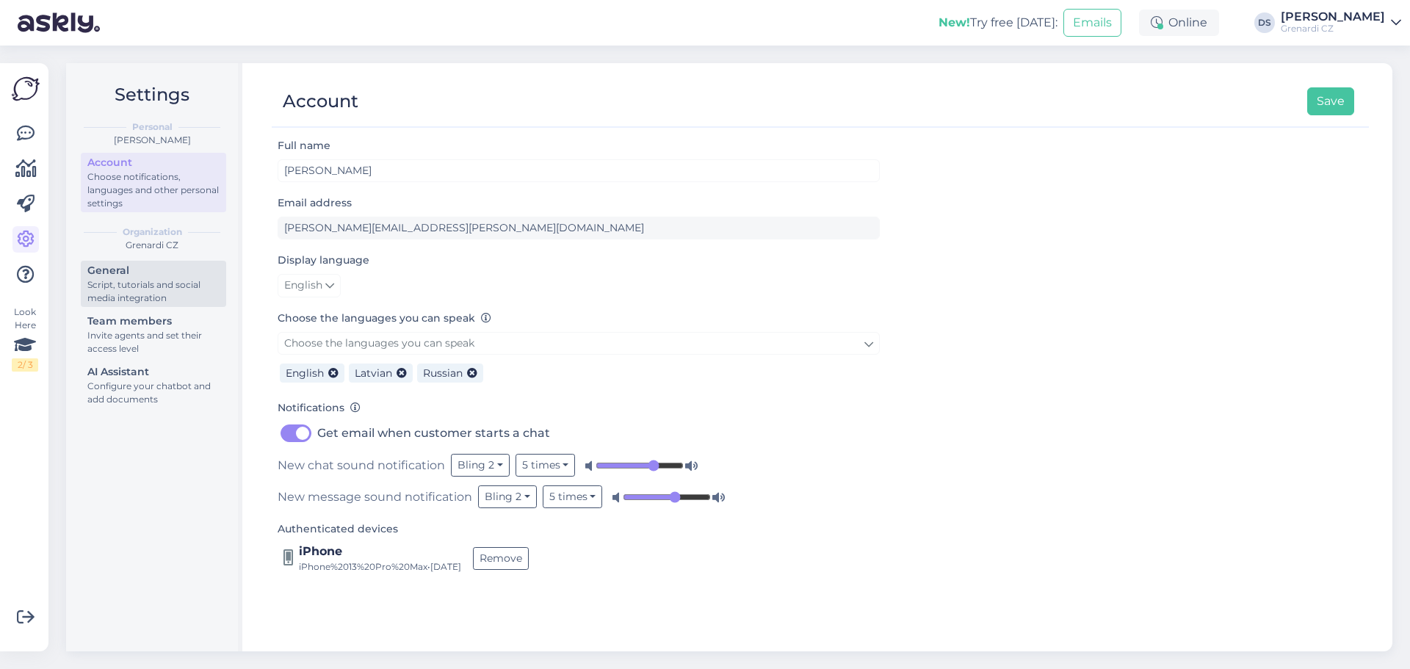
click at [158, 286] on div "Script, tutorials and social media integration" at bounding box center [153, 291] width 132 height 26
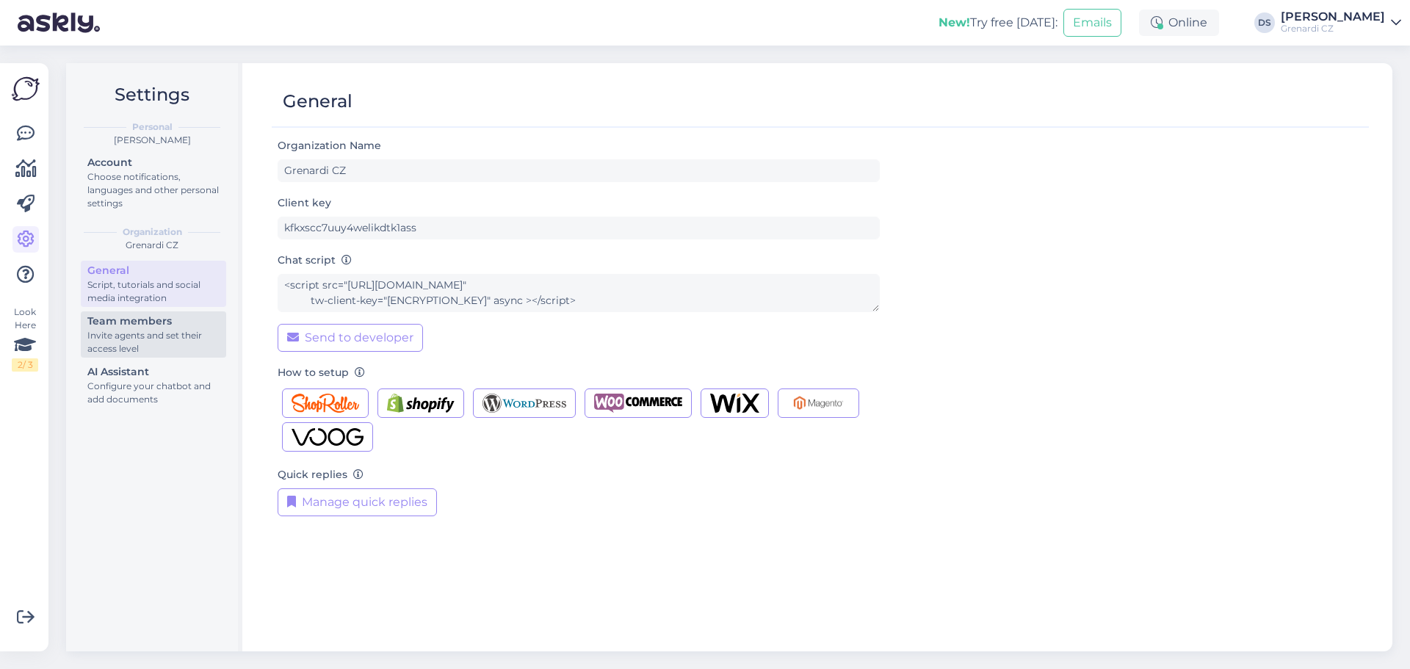
click at [148, 334] on div "Invite agents and set their access level" at bounding box center [153, 342] width 132 height 26
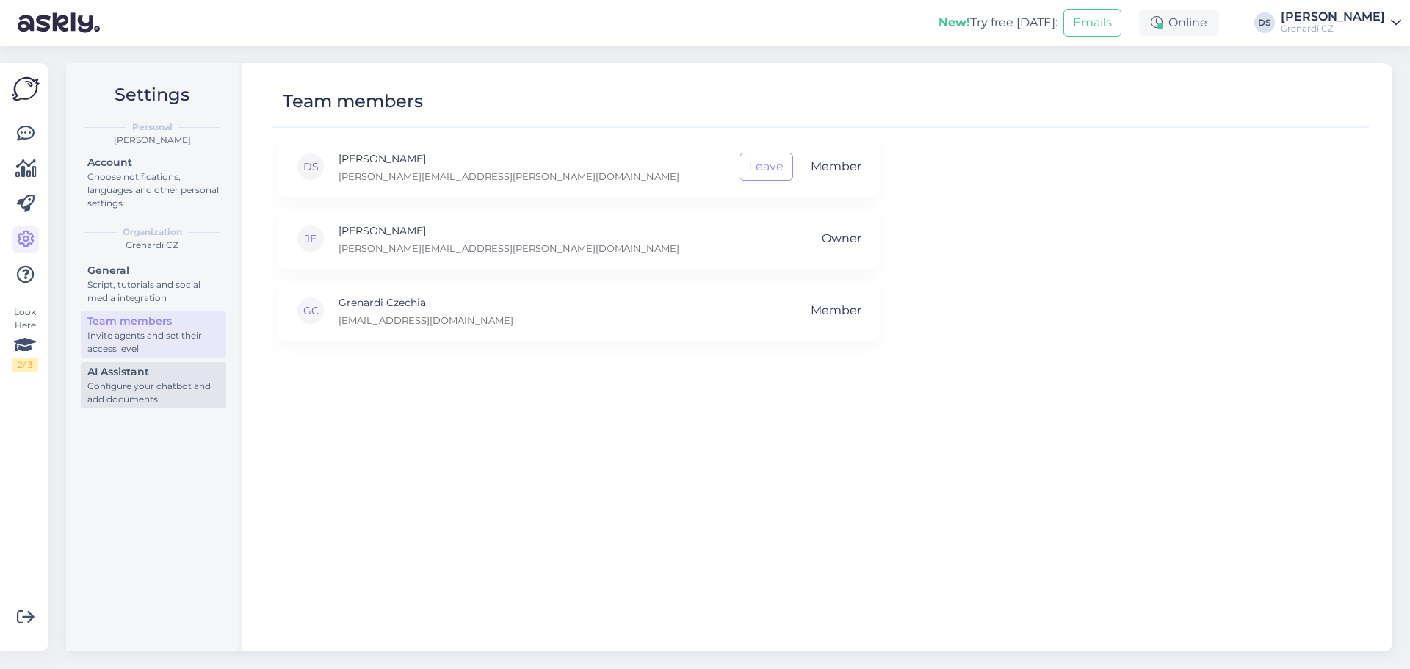
click at [144, 368] on div "AI Assistant" at bounding box center [153, 371] width 132 height 15
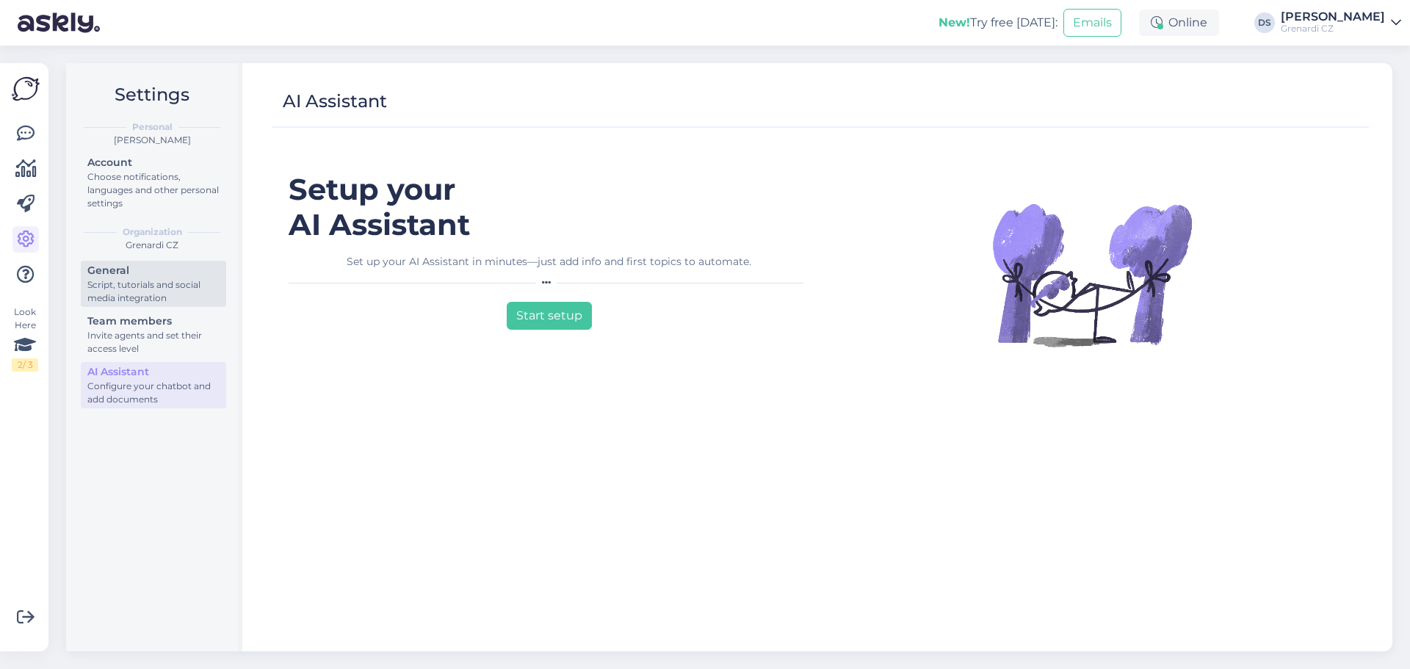
click at [141, 289] on div "Script, tutorials and social media integration" at bounding box center [153, 291] width 132 height 26
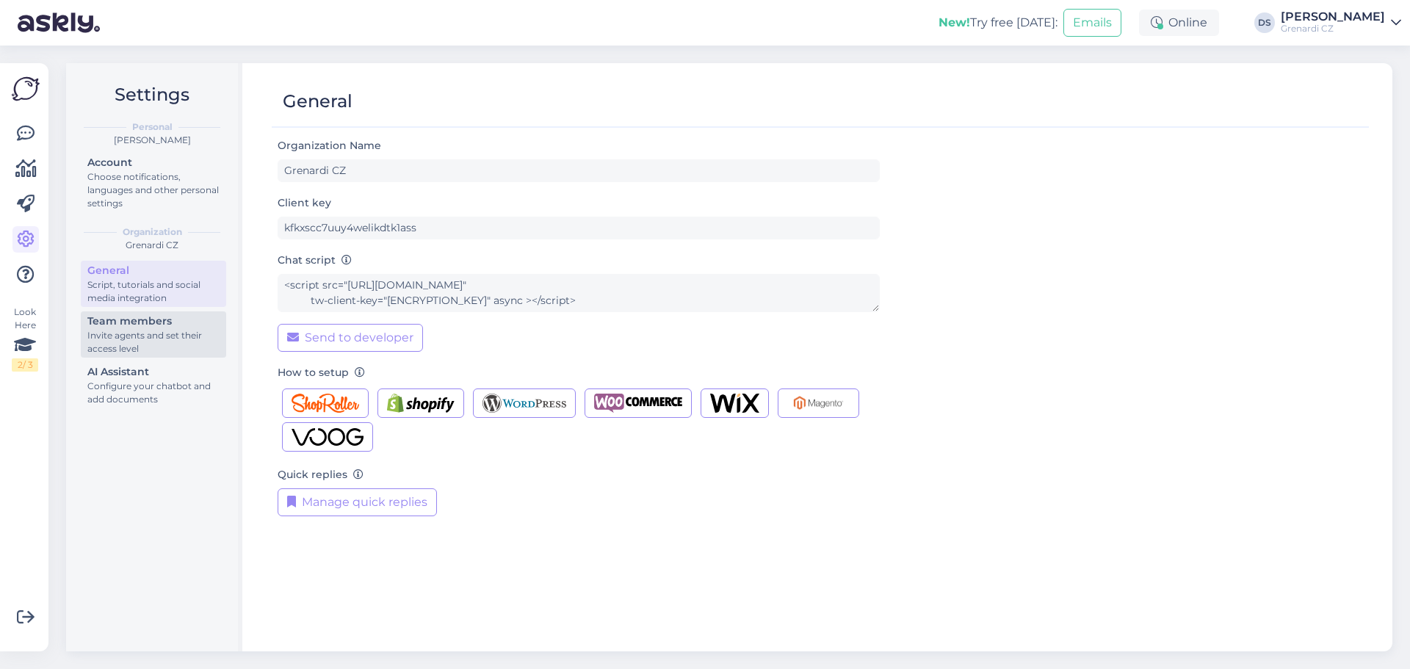
click at [138, 332] on div "Invite agents and set their access level" at bounding box center [153, 342] width 132 height 26
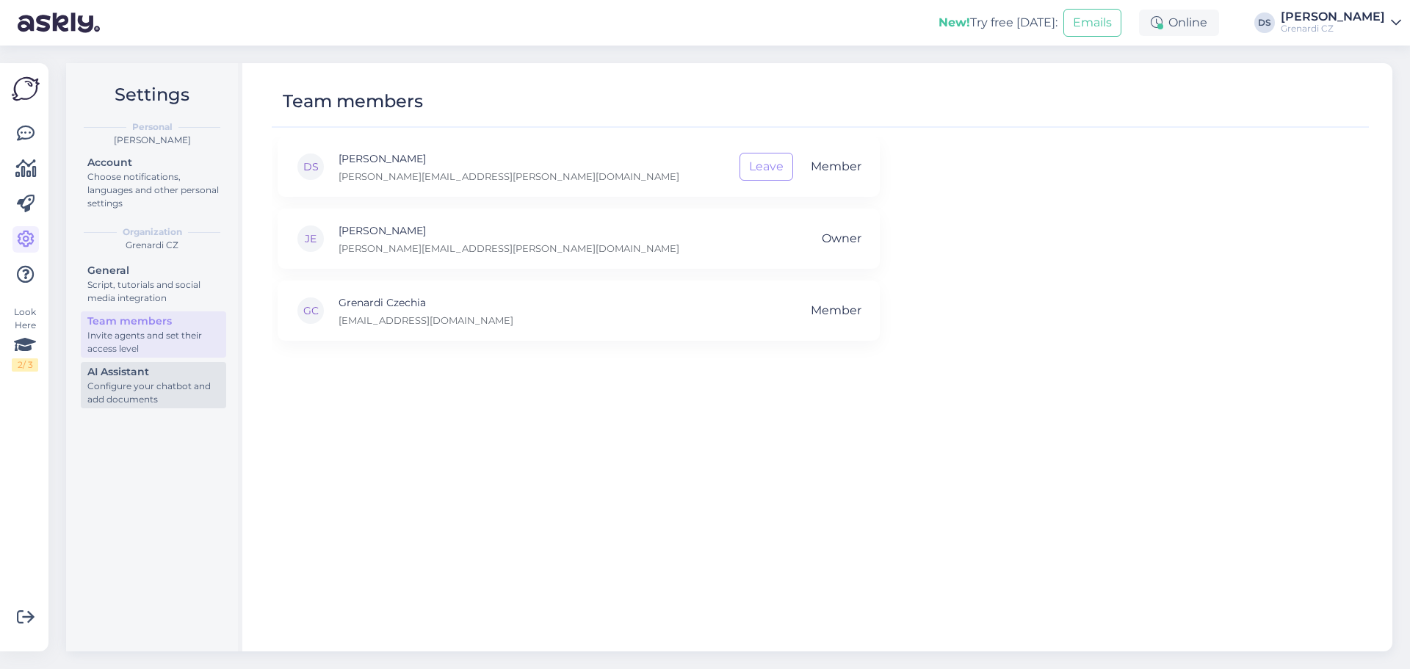
click at [134, 380] on div "Configure your chatbot and add documents" at bounding box center [153, 393] width 132 height 26
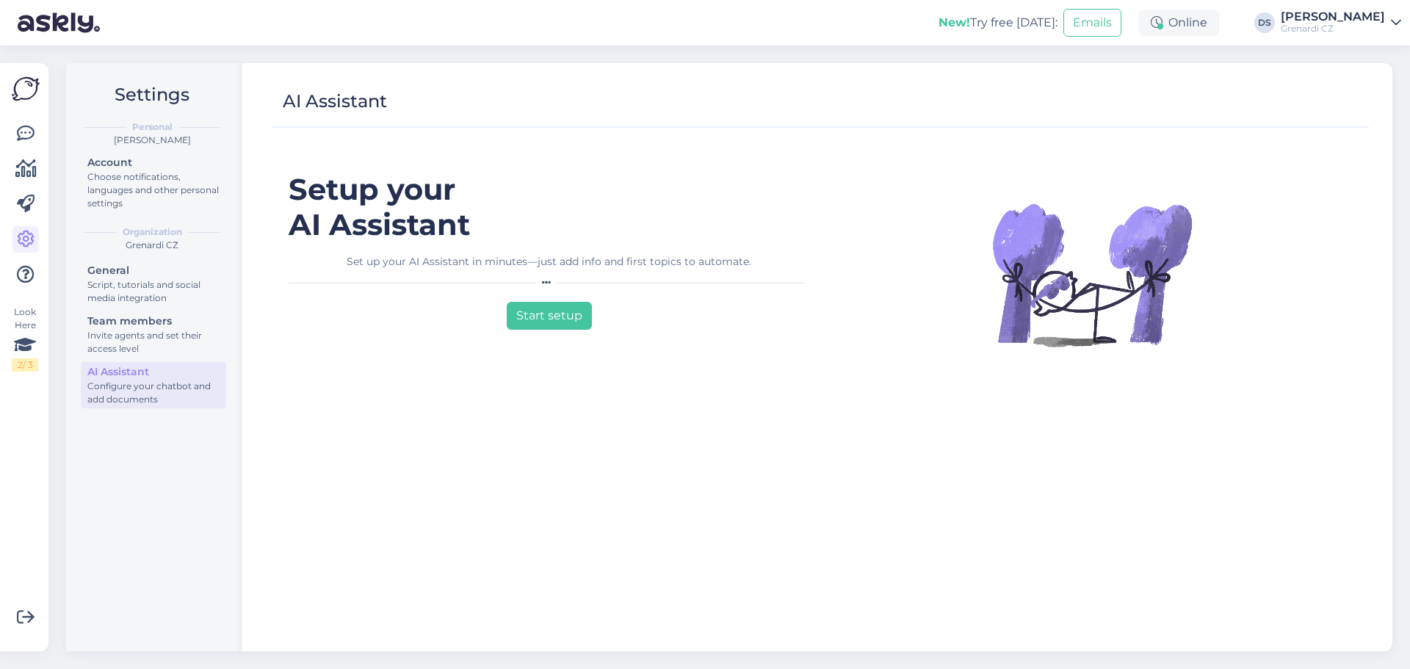
click at [1322, 19] on div "[PERSON_NAME]" at bounding box center [1332, 17] width 104 height 12
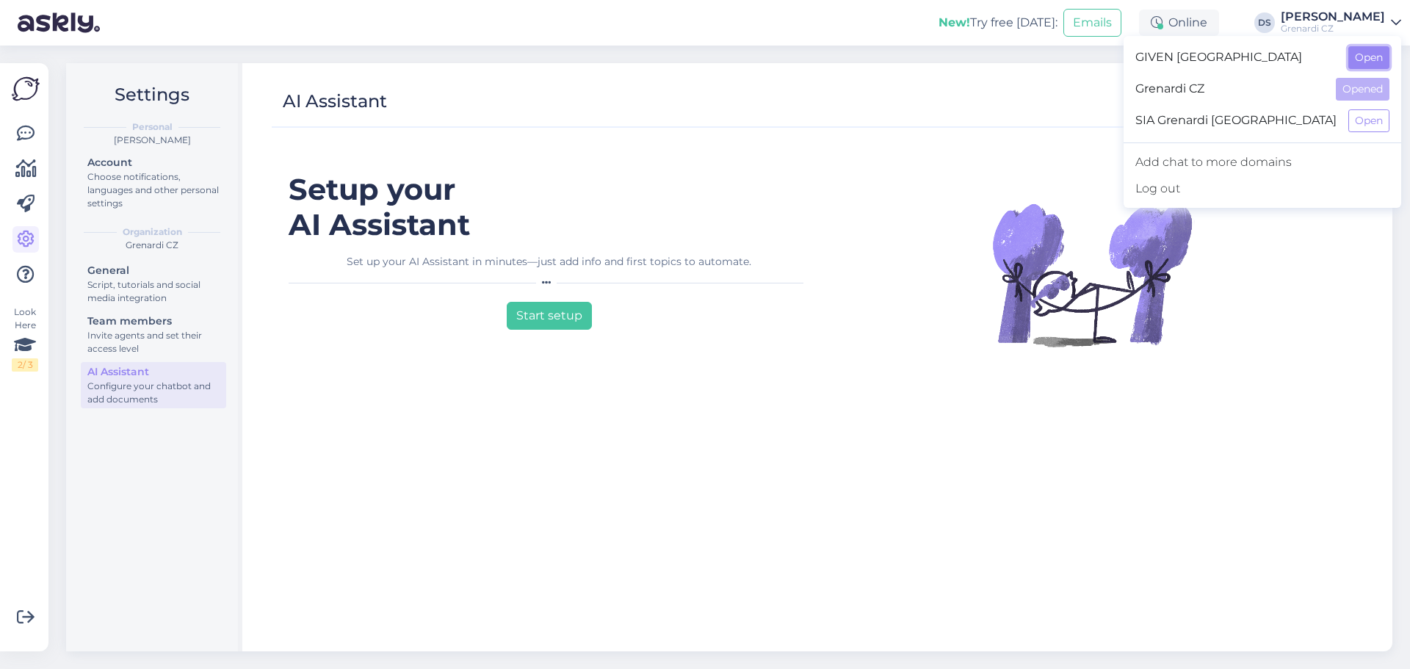
click at [1360, 54] on button "Open" at bounding box center [1368, 57] width 41 height 23
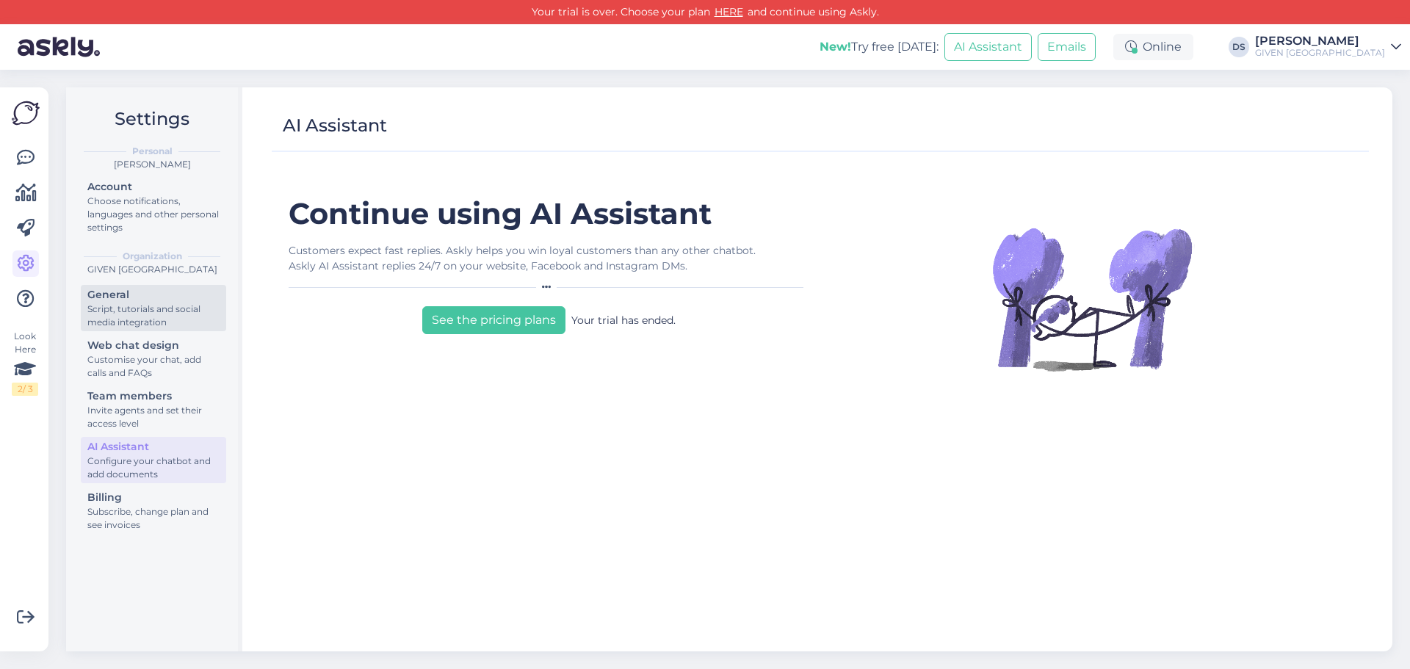
click at [124, 313] on div "Script, tutorials and social media integration" at bounding box center [153, 315] width 132 height 26
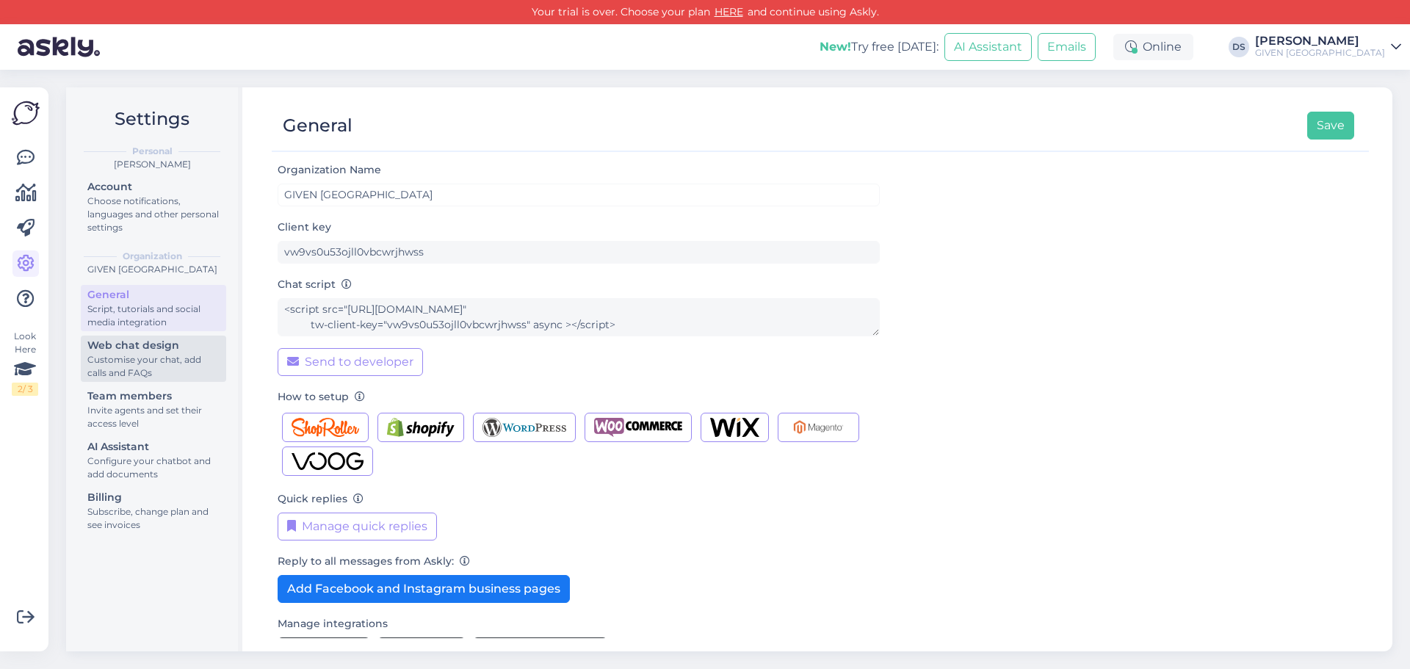
click at [139, 366] on div "Customise your chat, add calls and FAQs" at bounding box center [153, 366] width 132 height 26
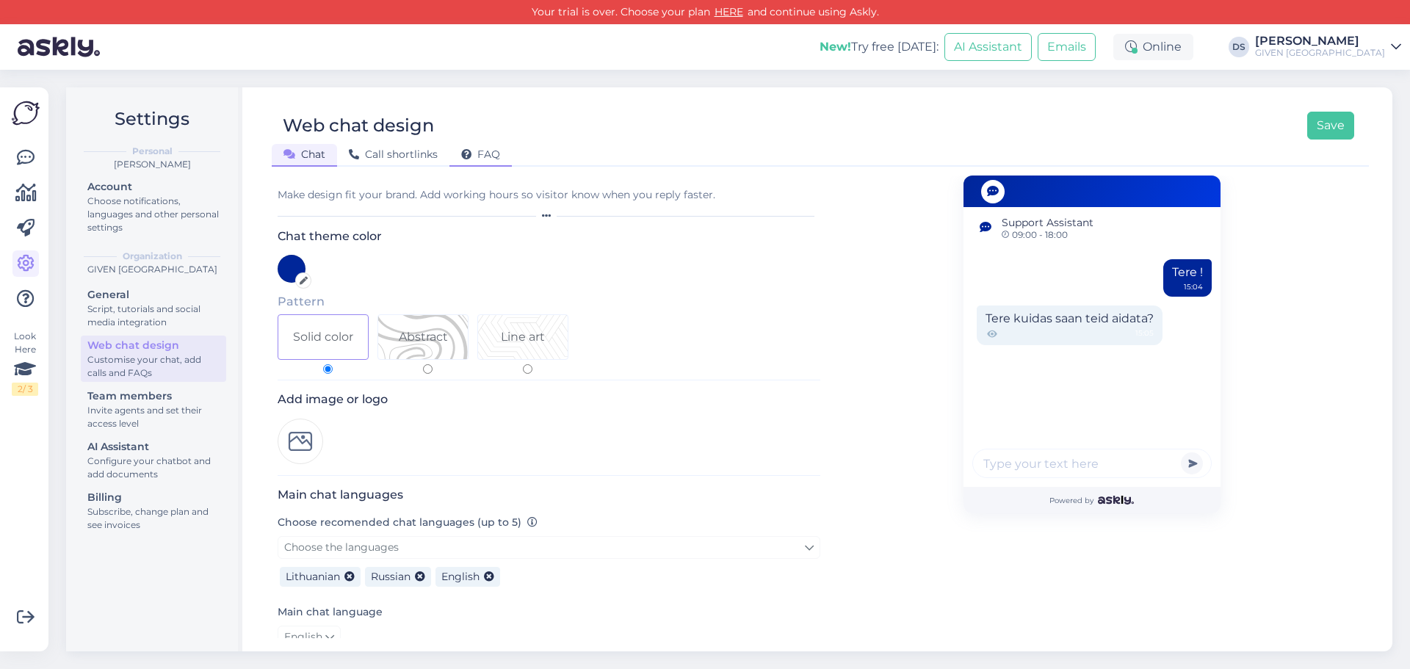
click at [489, 145] on div "FAQ" at bounding box center [480, 155] width 62 height 23
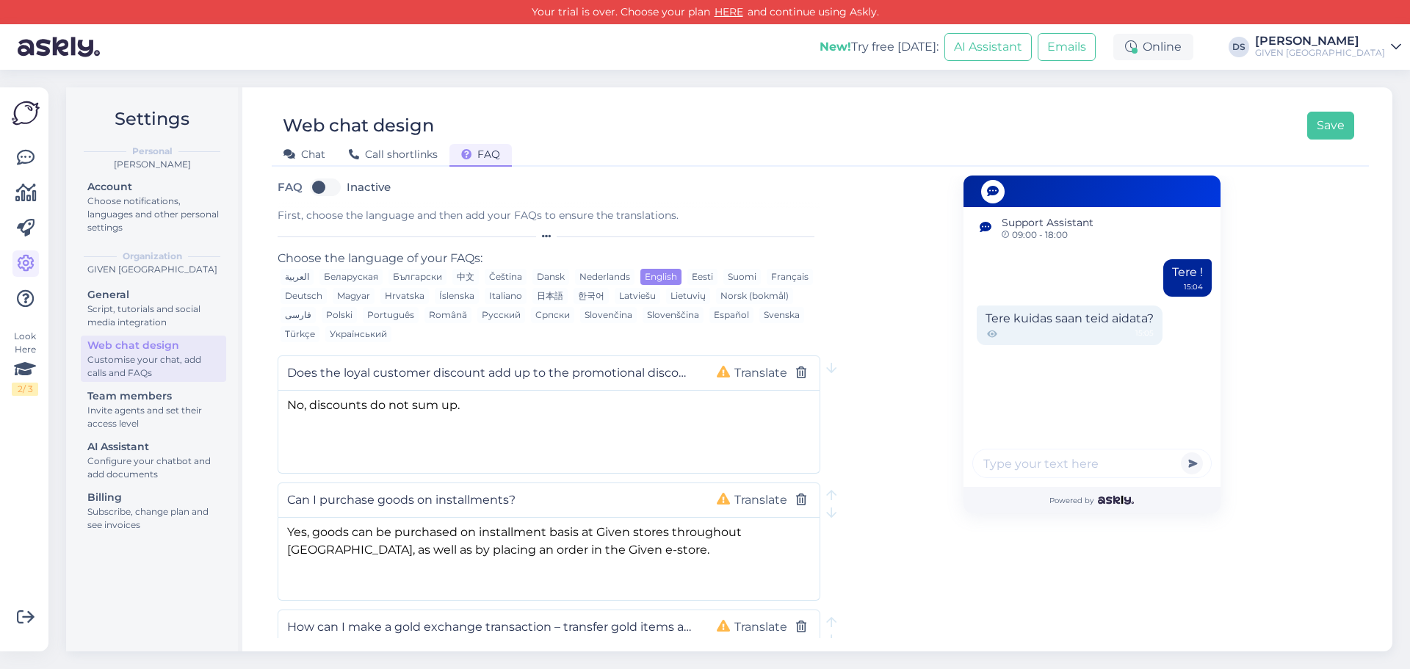
click at [347, 191] on label "Inactive" at bounding box center [369, 186] width 44 height 23
click at [330, 191] on input "Inactive" at bounding box center [325, 186] width 37 height 23
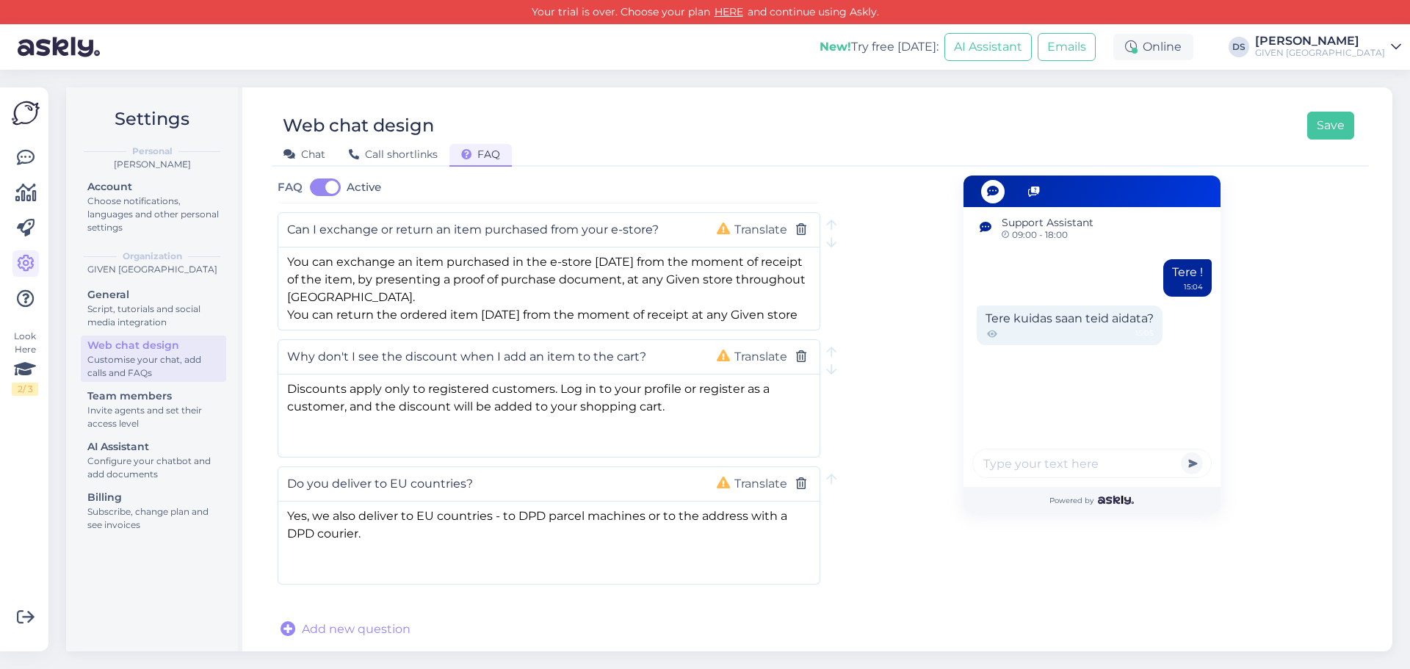
click at [347, 186] on label "Active" at bounding box center [364, 186] width 35 height 23
click at [319, 186] on input "Active" at bounding box center [325, 186] width 37 height 23
checkbox input "false"
click at [622, 137] on div "Web chat design Save" at bounding box center [813, 126] width 1082 height 28
click at [686, 95] on div "Web chat design Save Chat Call shortlinks FAQ FAQ Inactive First, choose the la…" at bounding box center [820, 369] width 1144 height 564
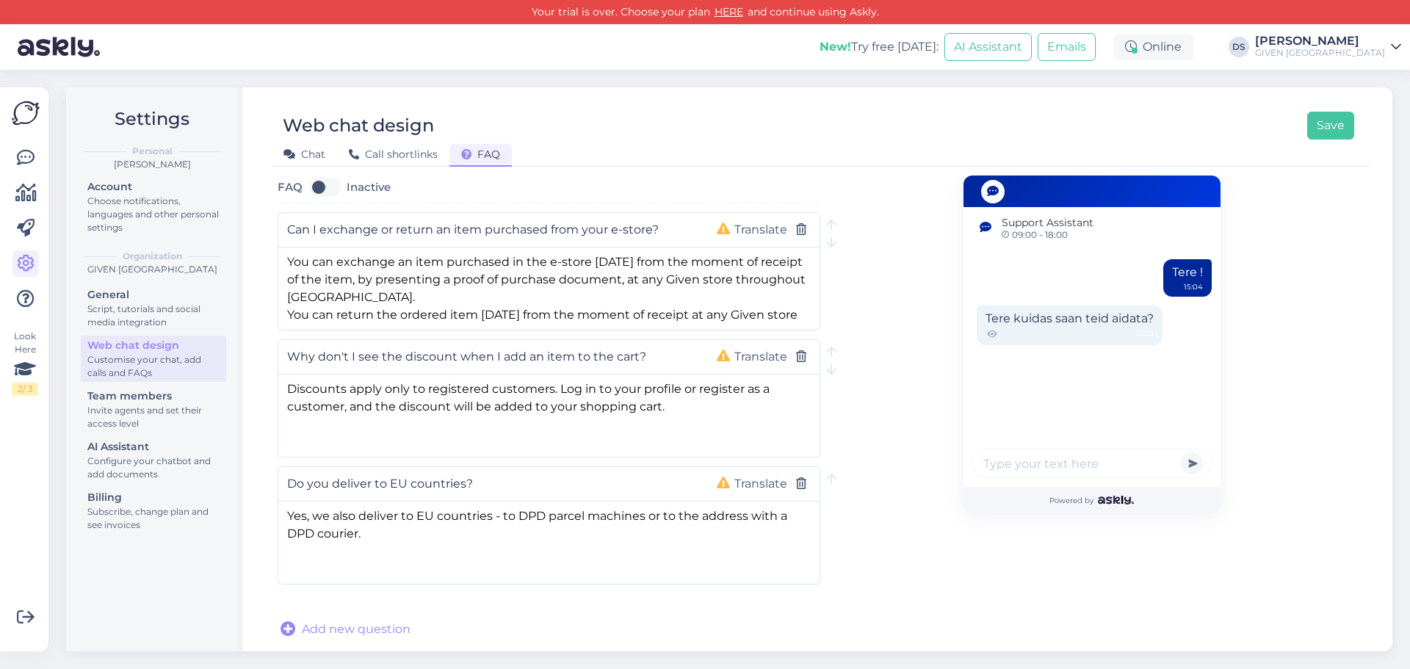
click at [661, 145] on div "Chat Call shortlinks FAQ" at bounding box center [813, 152] width 1082 height 26
click at [1360, 53] on div "GIVEN [GEOGRAPHIC_DATA]" at bounding box center [1320, 53] width 130 height 12
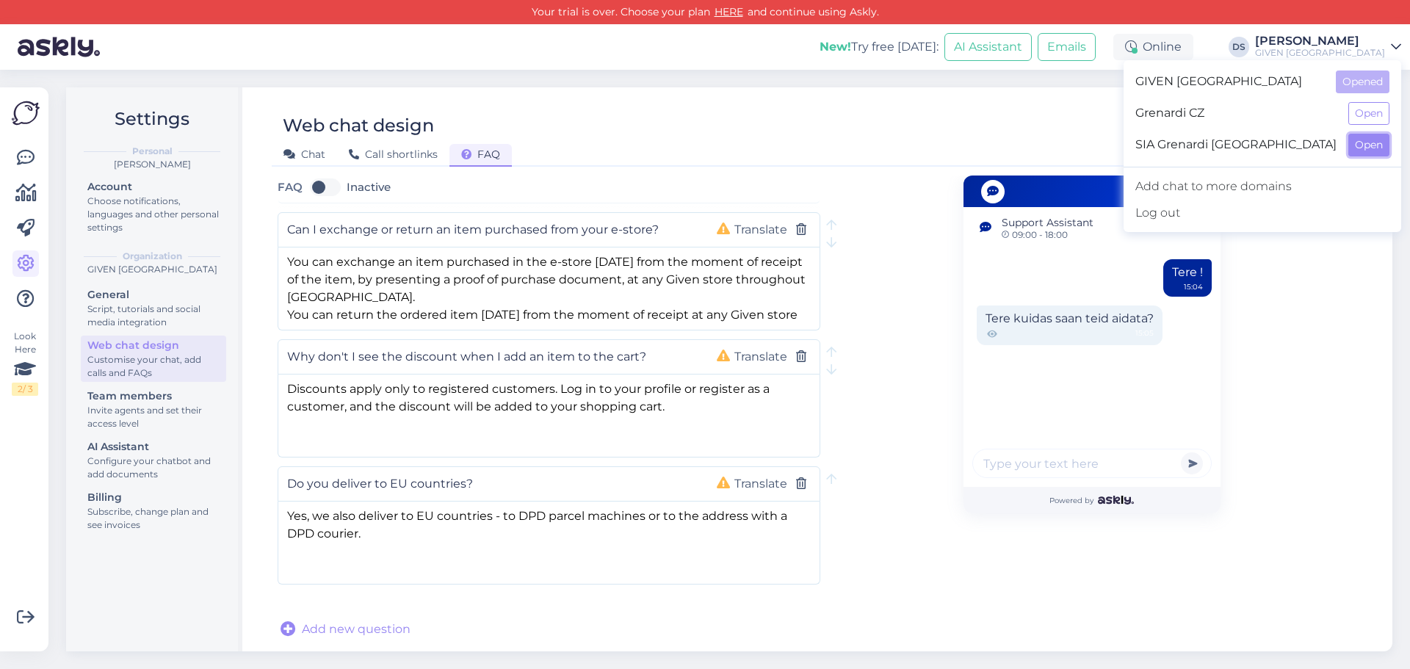
click at [1366, 150] on button "Open" at bounding box center [1368, 145] width 41 height 23
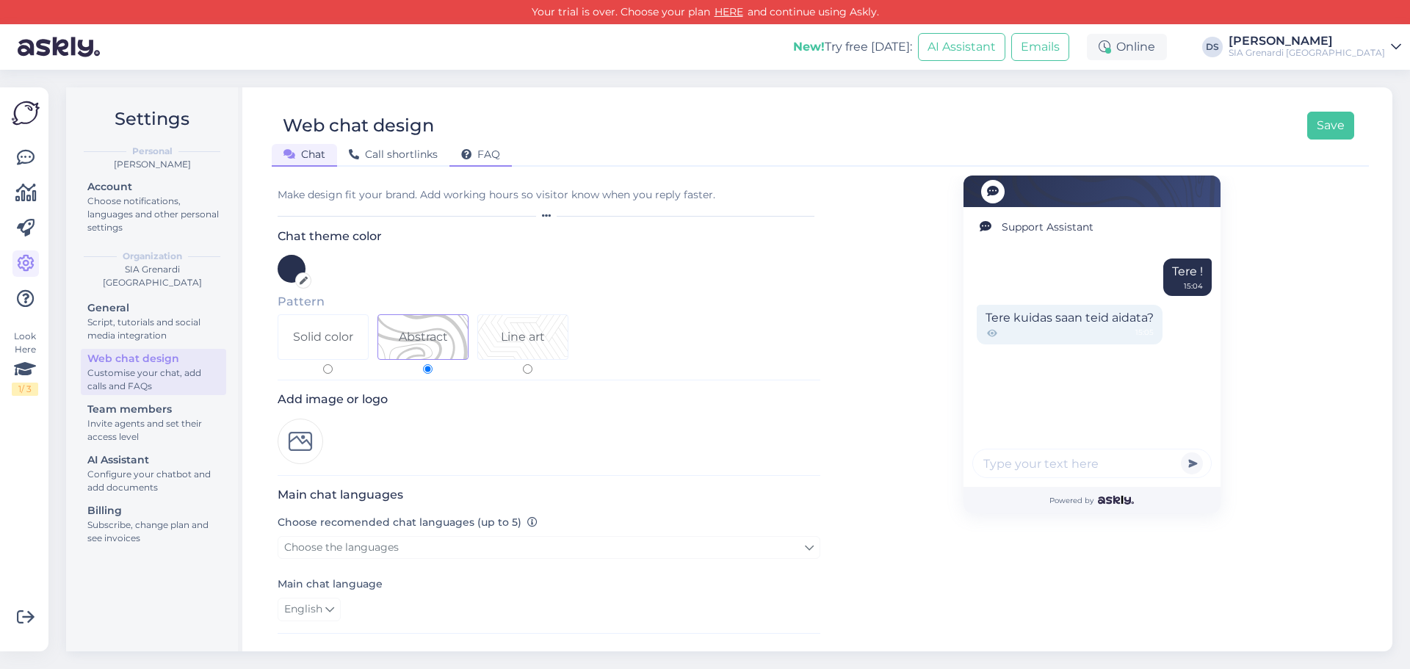
click at [497, 156] on span "FAQ" at bounding box center [480, 154] width 39 height 13
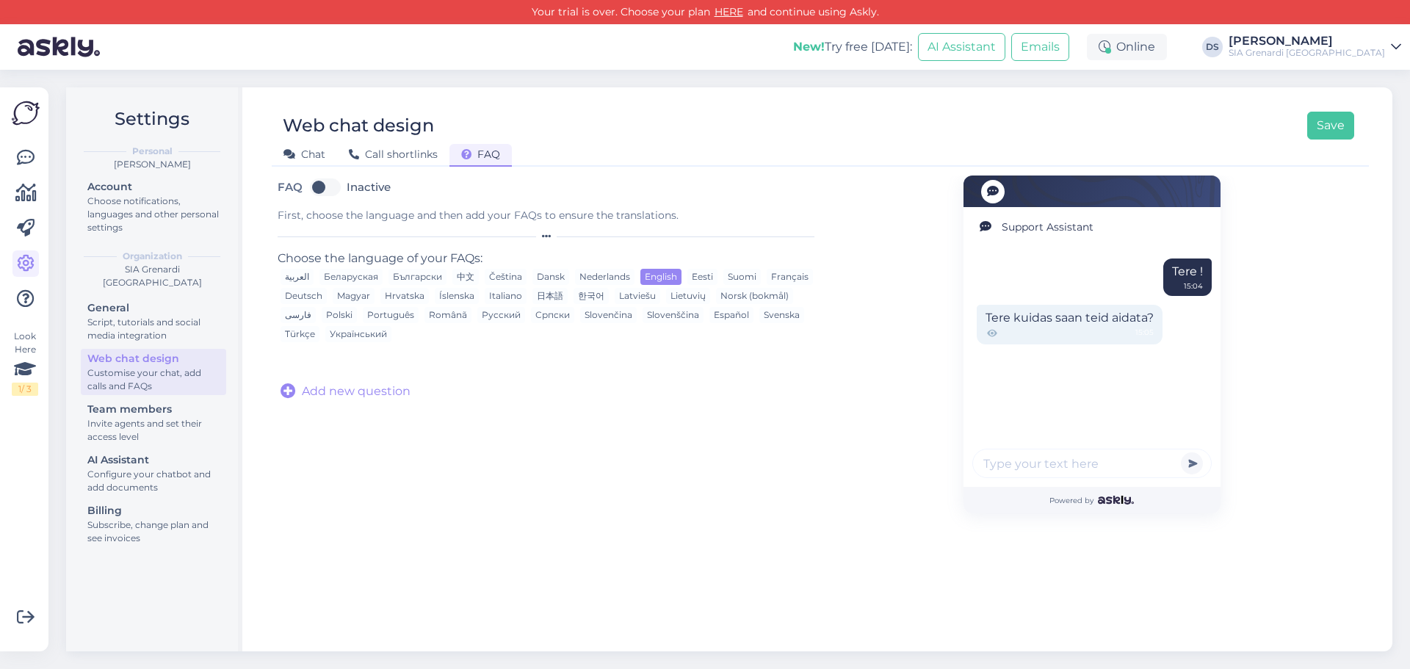
click at [347, 191] on label "Inactive" at bounding box center [369, 186] width 44 height 23
click at [331, 191] on input "Inactive" at bounding box center [325, 186] width 37 height 23
click at [347, 191] on label "Active" at bounding box center [364, 186] width 35 height 23
click at [331, 191] on input "Active" at bounding box center [325, 186] width 37 height 23
checkbox input "false"
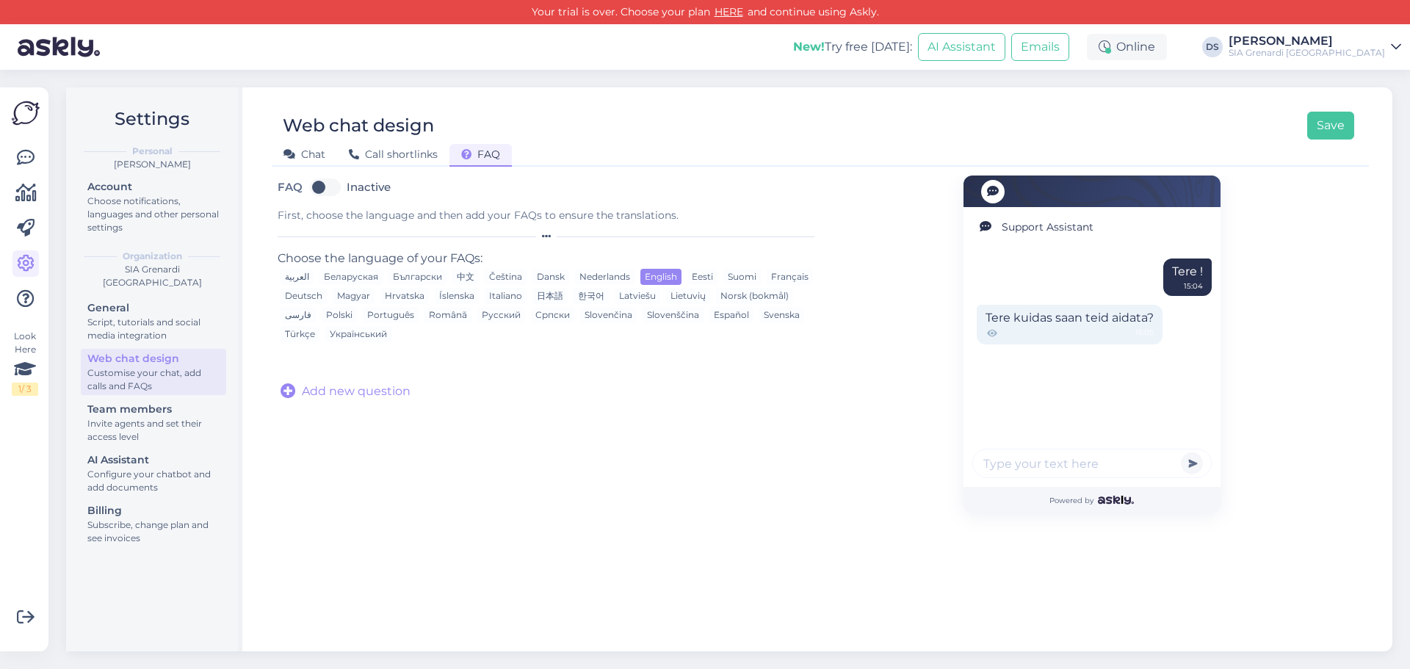
click at [653, 157] on div "Chat Call shortlinks FAQ" at bounding box center [813, 152] width 1082 height 26
